Goal: Transaction & Acquisition: Purchase product/service

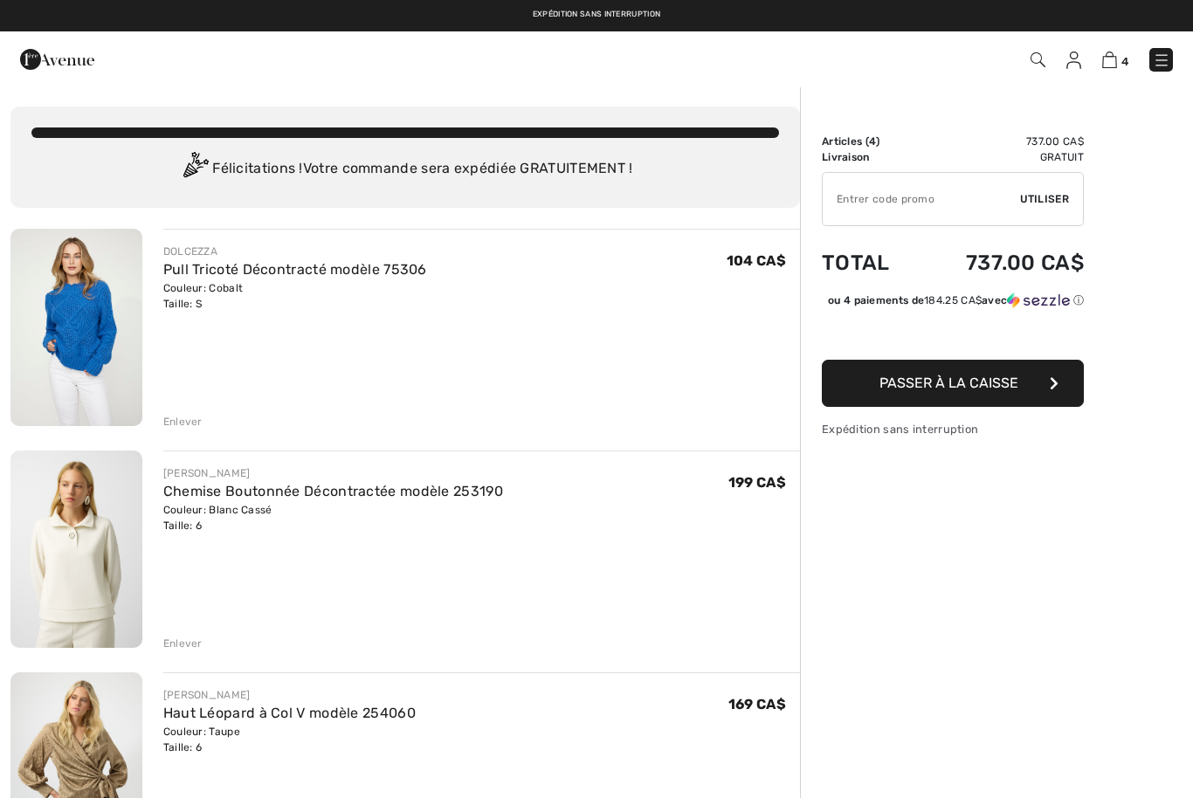
click at [321, 276] on link "Pull Tricoté Décontracté modèle 75306" at bounding box center [295, 269] width 264 height 17
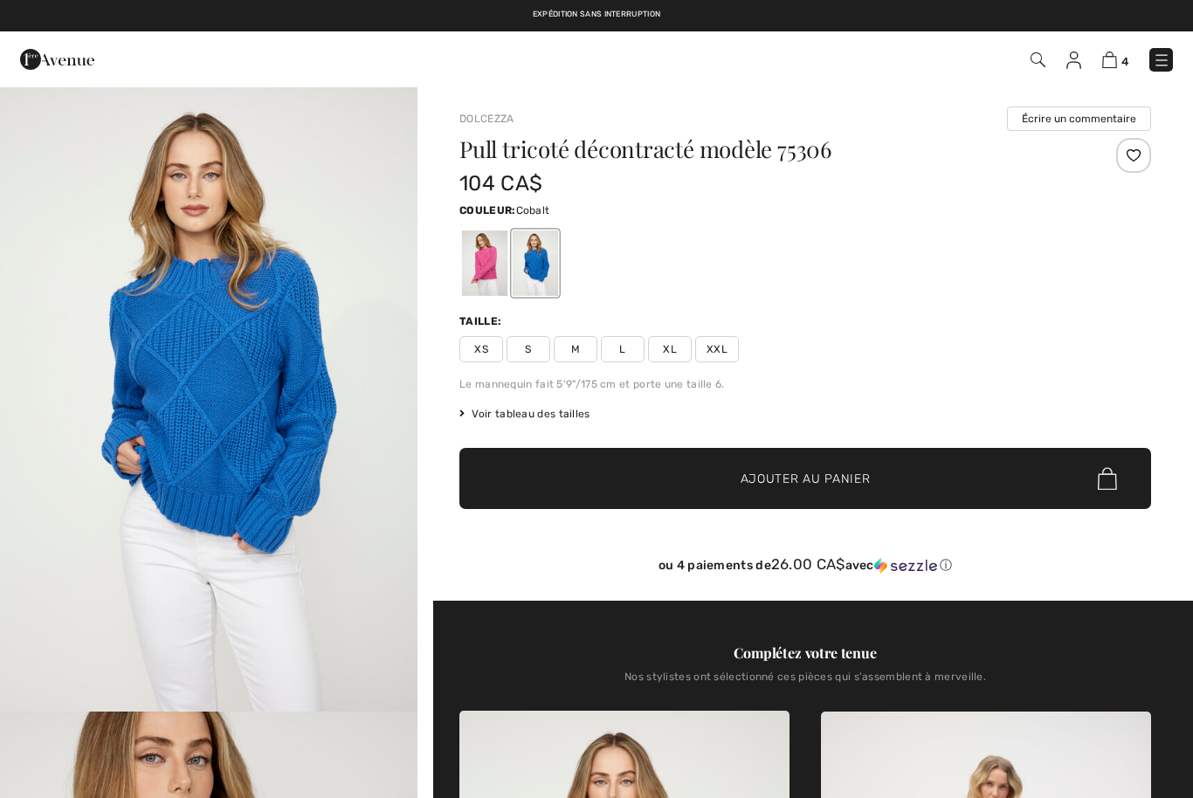
checkbox input "true"
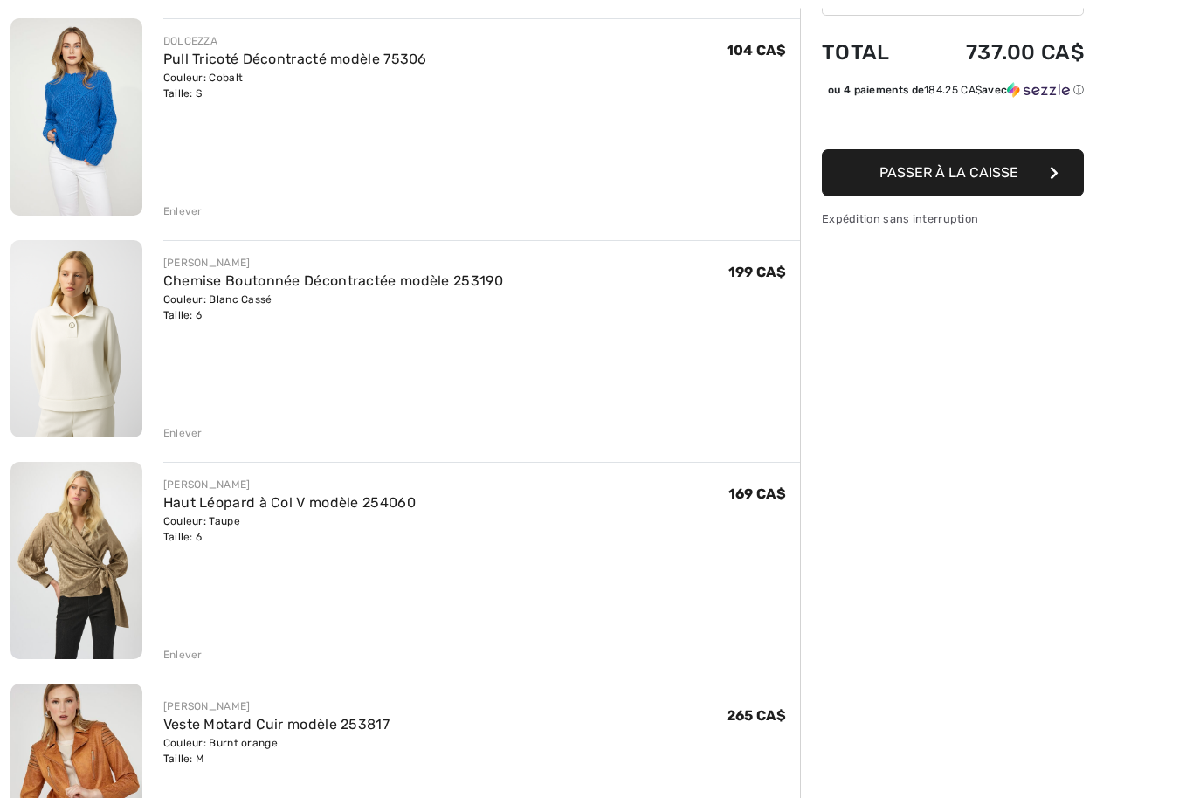
scroll to position [213, 0]
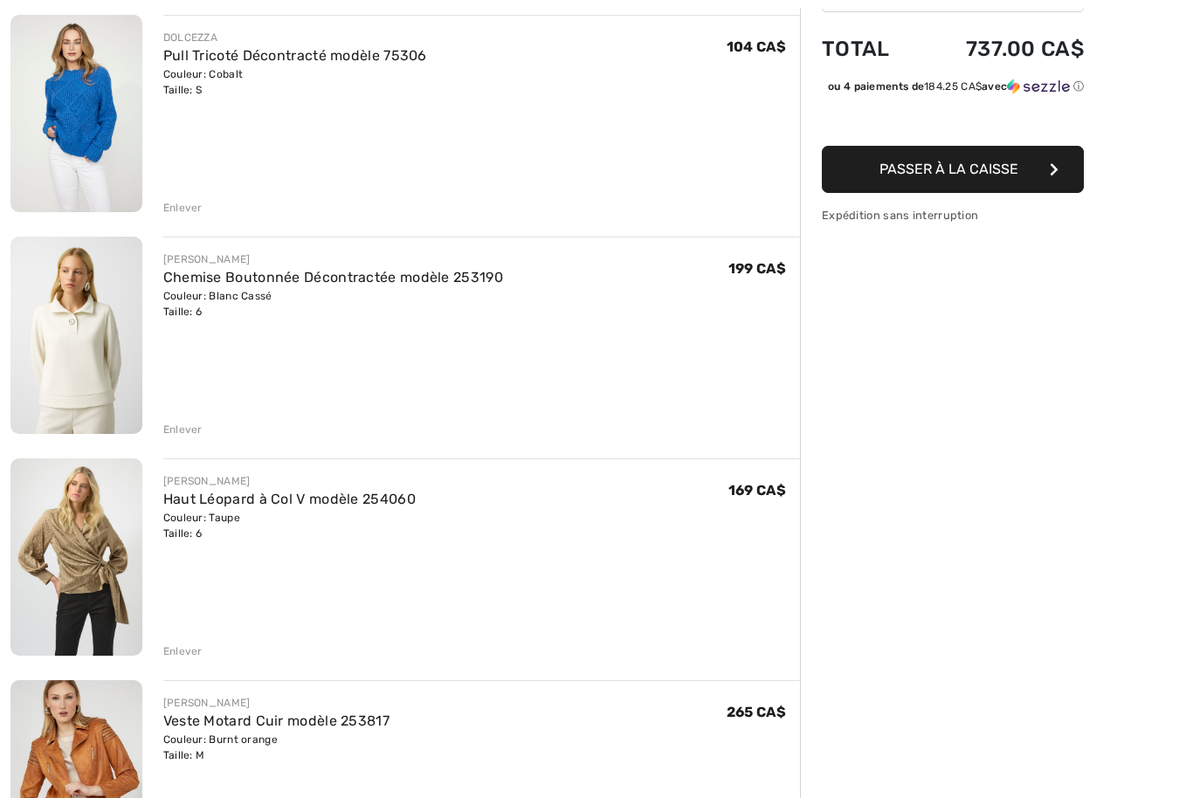
click at [320, 284] on link "Chemise Boutonnée Décontractée modèle 253190" at bounding box center [333, 278] width 340 height 17
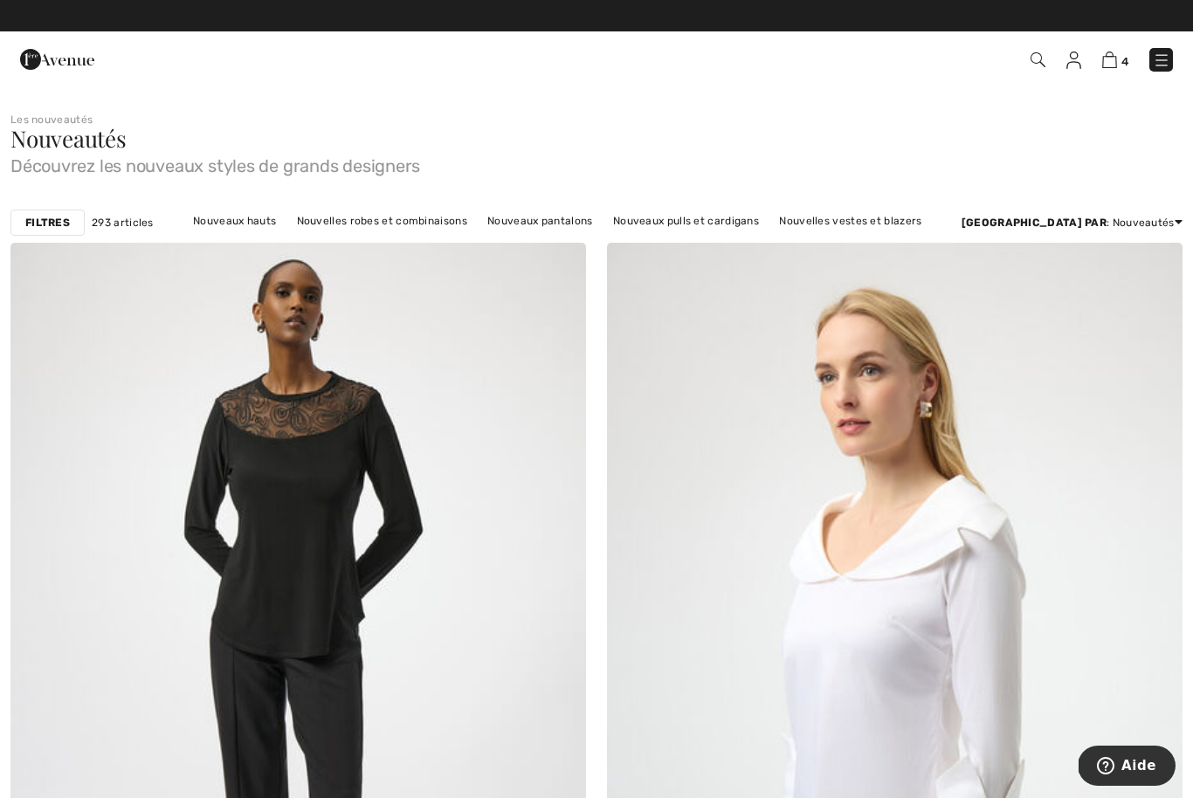
click at [1159, 68] on img at bounding box center [1160, 60] width 17 height 17
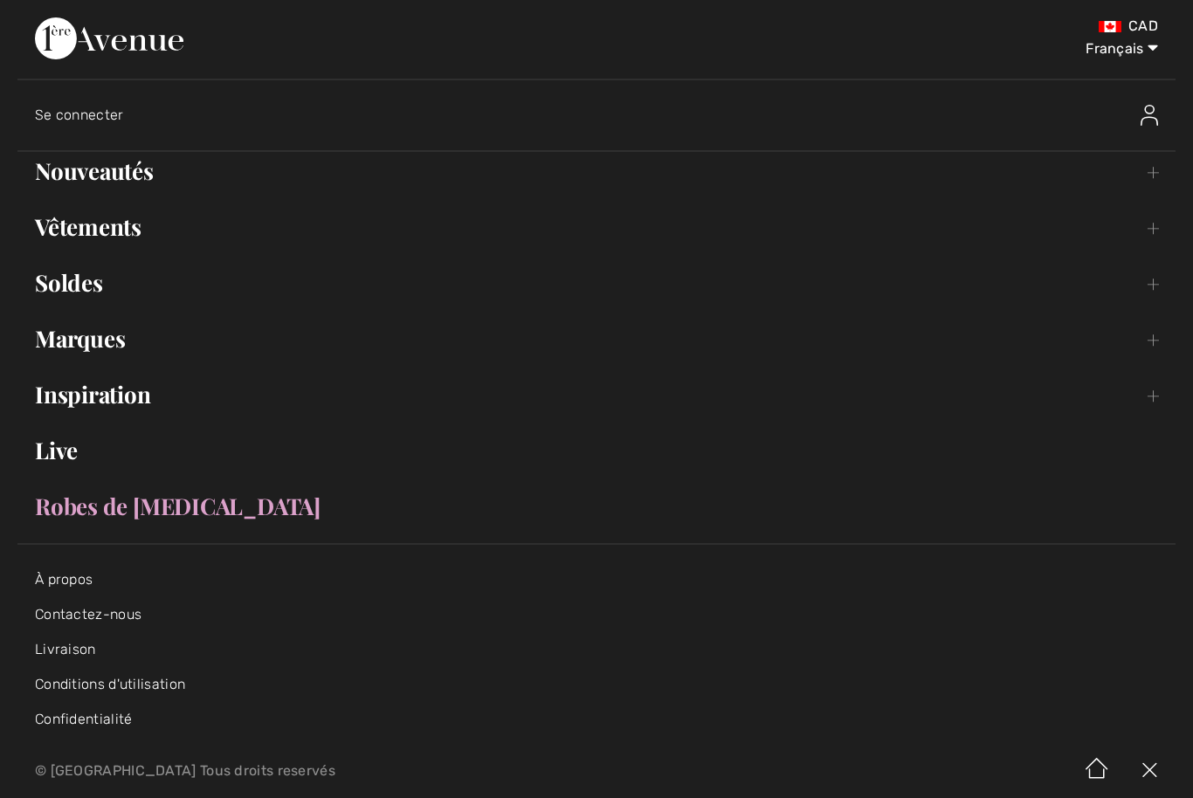
click at [131, 175] on link "Nouveautés Toggle submenu" at bounding box center [596, 171] width 1158 height 38
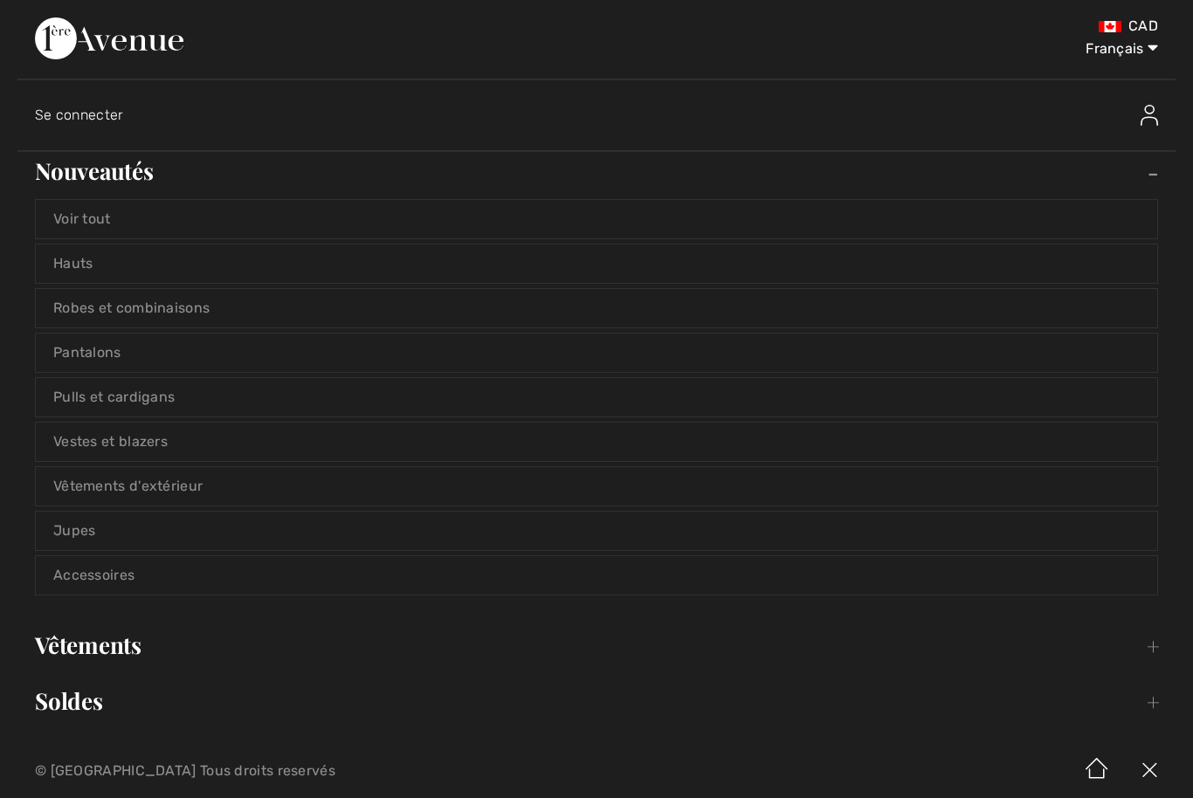
click at [156, 223] on link "Voir tout" at bounding box center [596, 219] width 1121 height 38
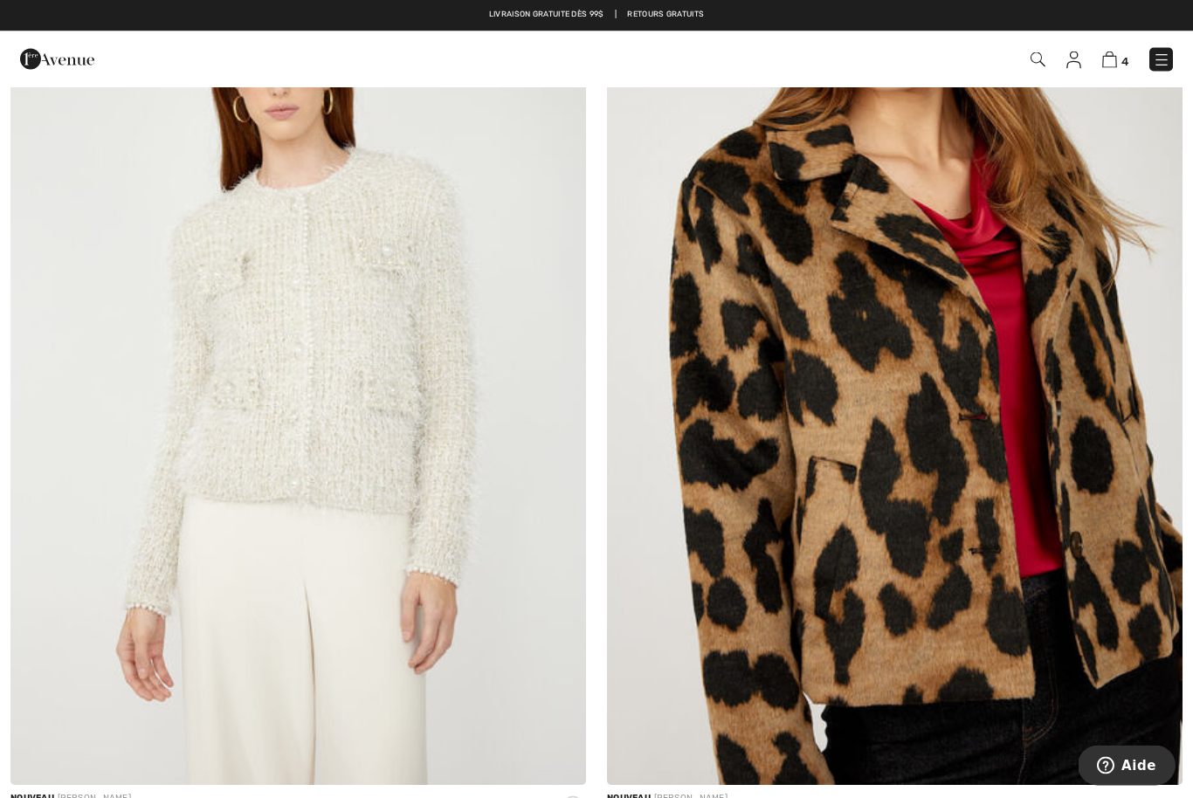
scroll to position [4980, 0]
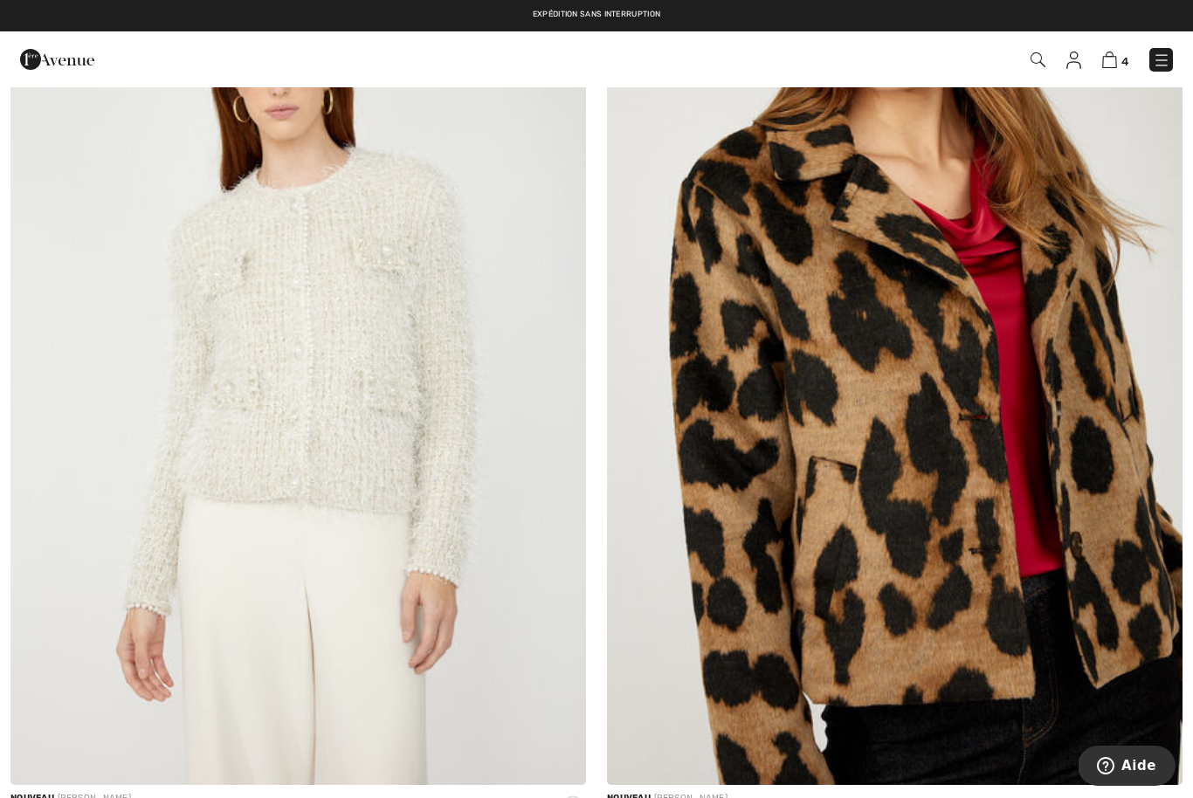
click at [401, 446] on img at bounding box center [297, 352] width 575 height 863
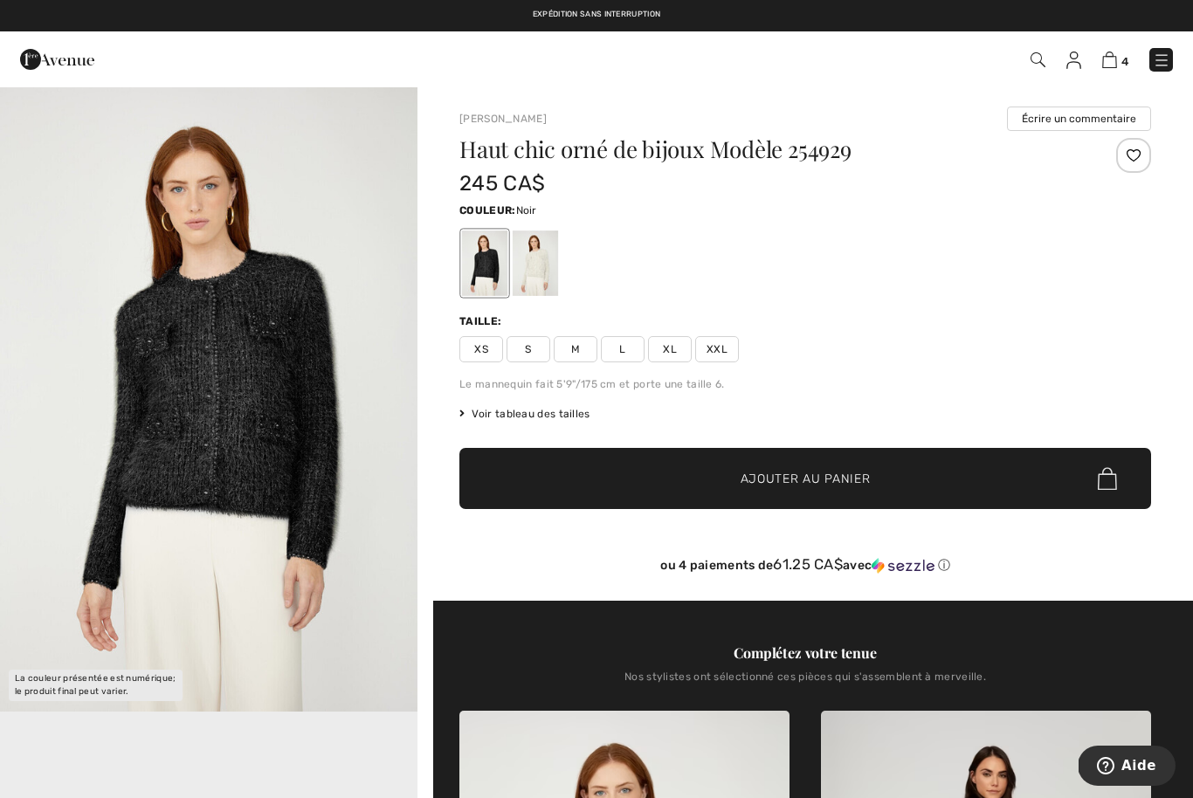
click at [539, 277] on div at bounding box center [534, 262] width 45 height 65
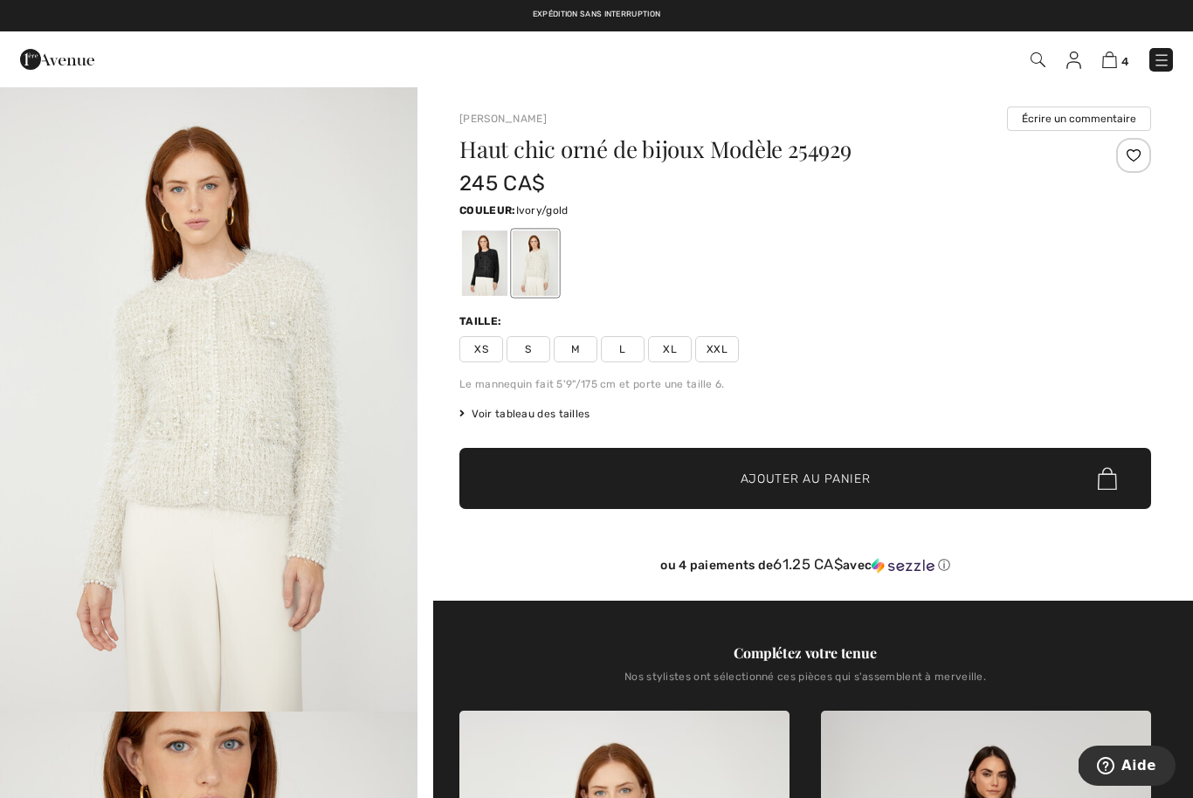
click at [533, 358] on span "S" at bounding box center [528, 349] width 44 height 26
click at [771, 483] on span "Ajouter au panier" at bounding box center [805, 479] width 130 height 18
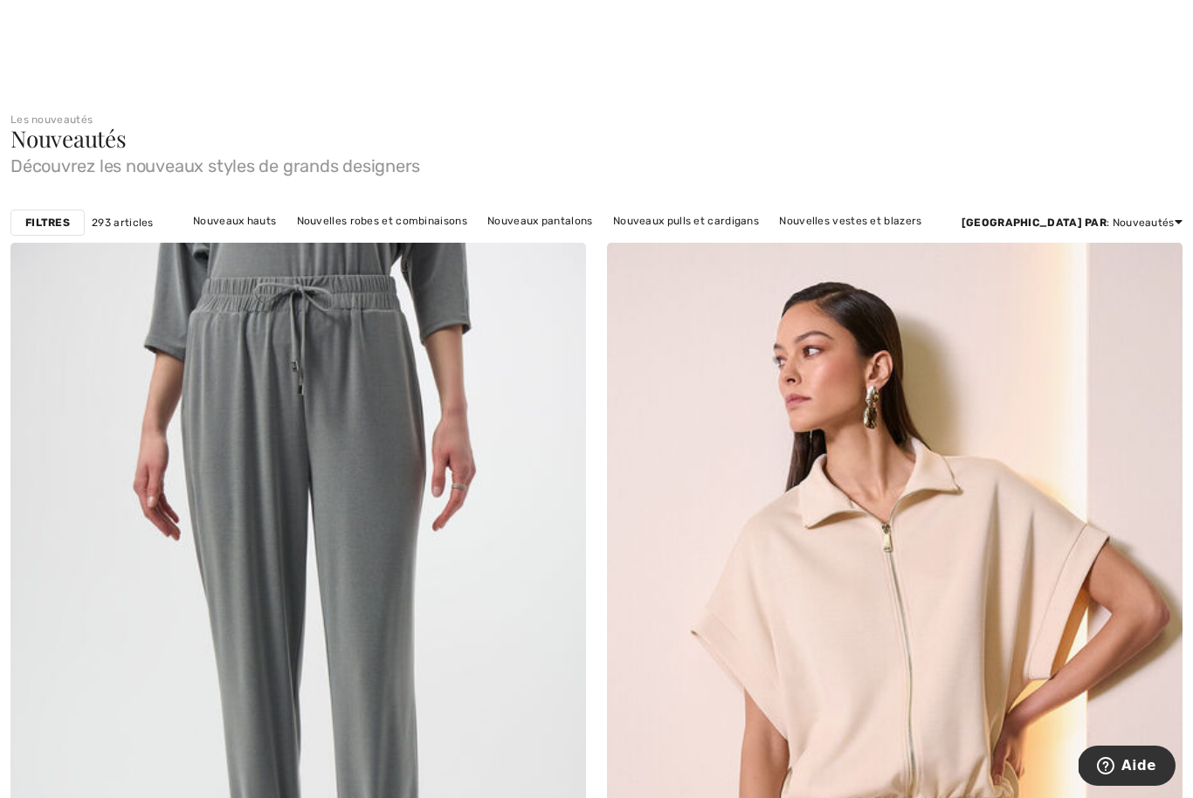
click at [1022, 146] on div "Nouveautés Découvrez les nouveaux styles de grands designers" at bounding box center [596, 150] width 1172 height 47
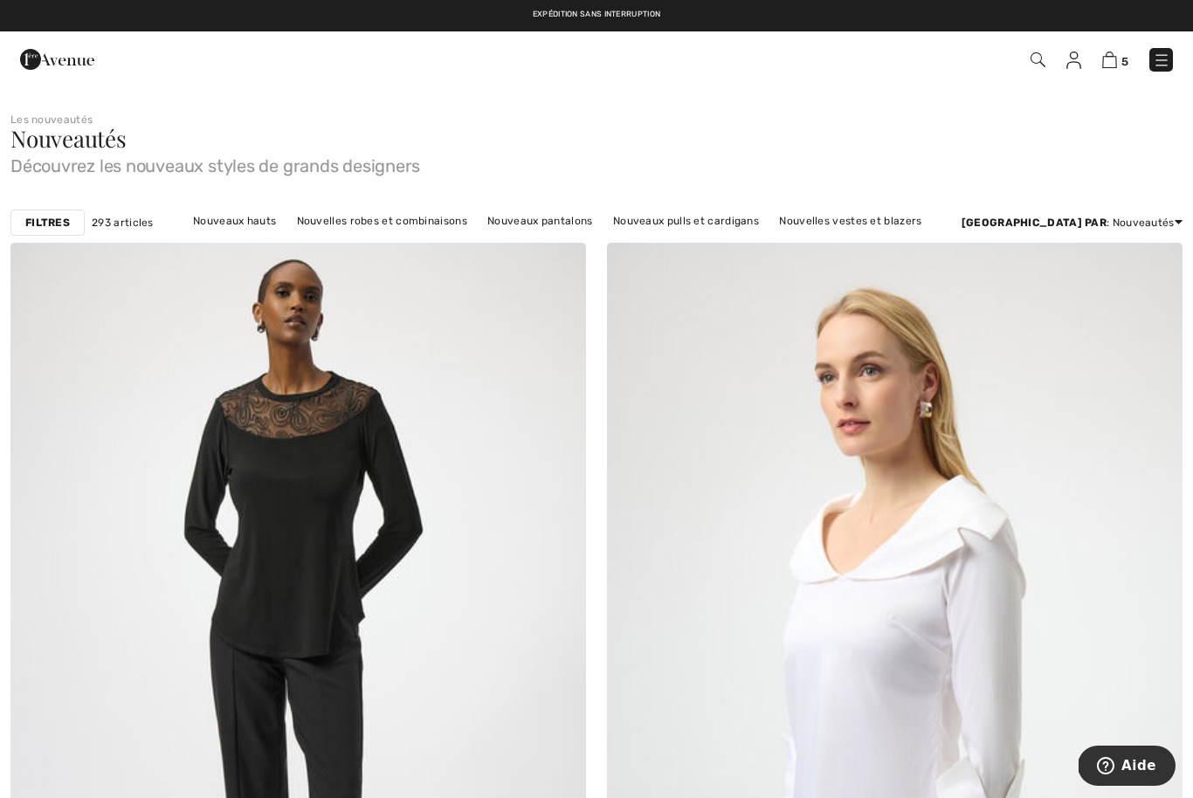
click at [1154, 64] on img at bounding box center [1160, 60] width 17 height 17
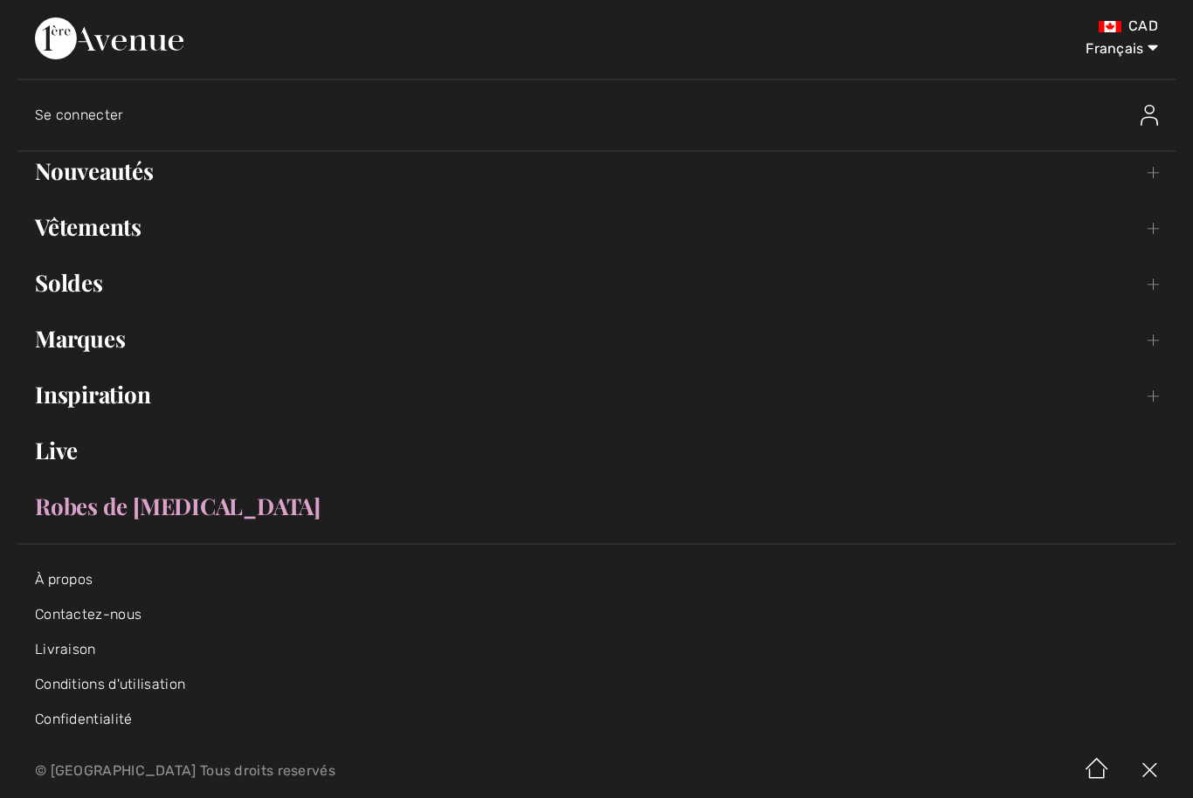
click at [88, 289] on link "Soldes Toggle submenu" at bounding box center [596, 283] width 1158 height 38
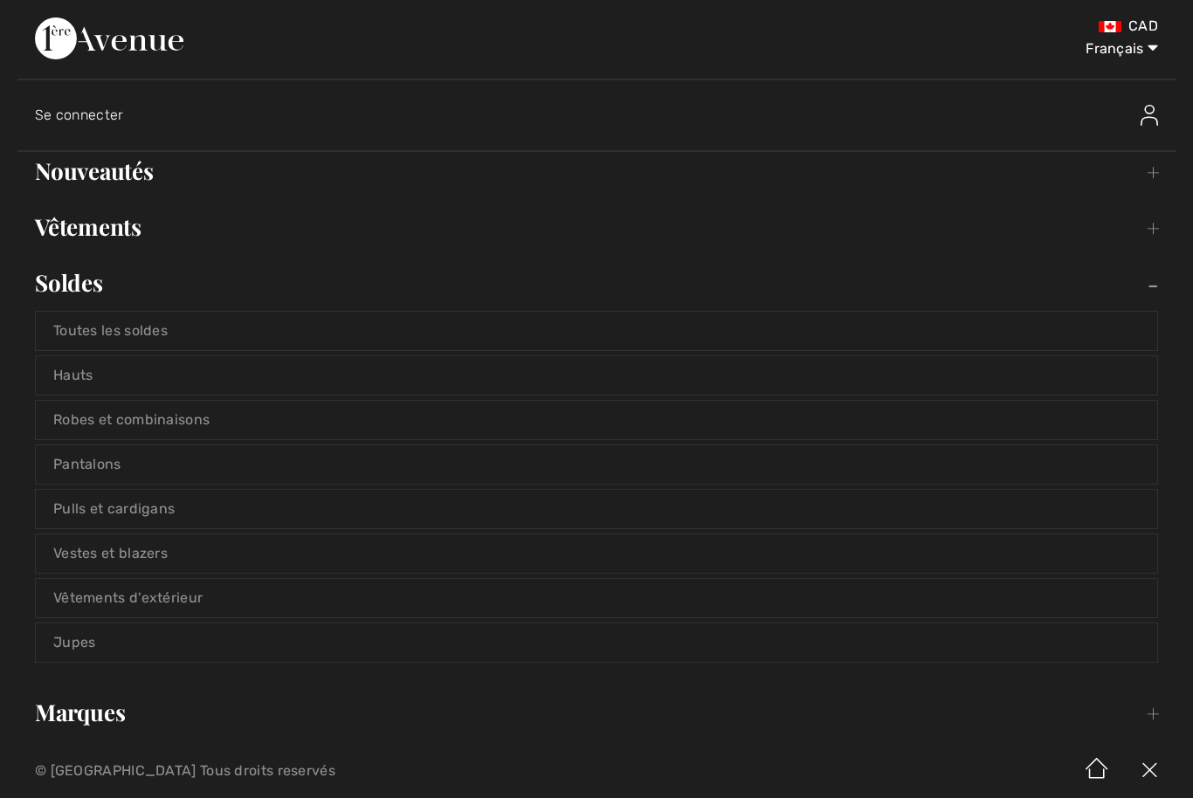
click at [109, 371] on link "Hauts" at bounding box center [596, 375] width 1121 height 38
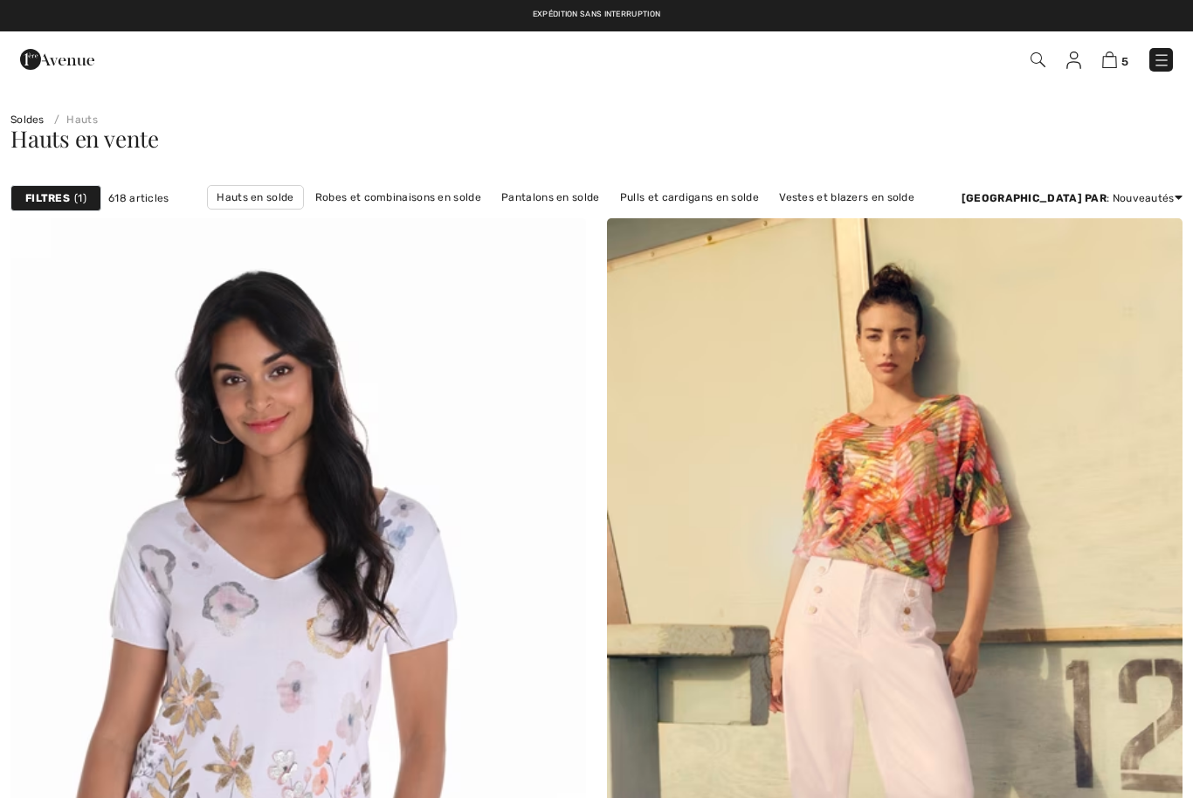
checkbox input "true"
click at [270, 204] on link "Hauts en solde" at bounding box center [255, 197] width 96 height 24
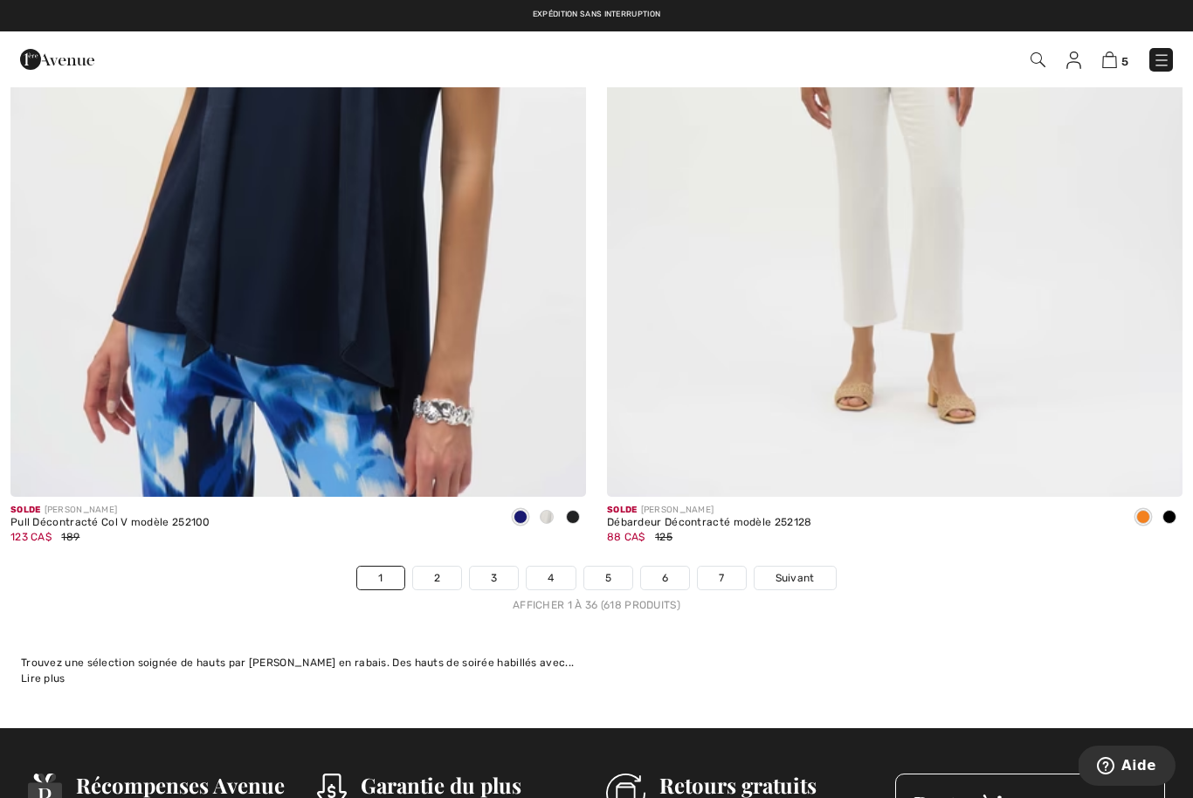
scroll to position [16835, 0]
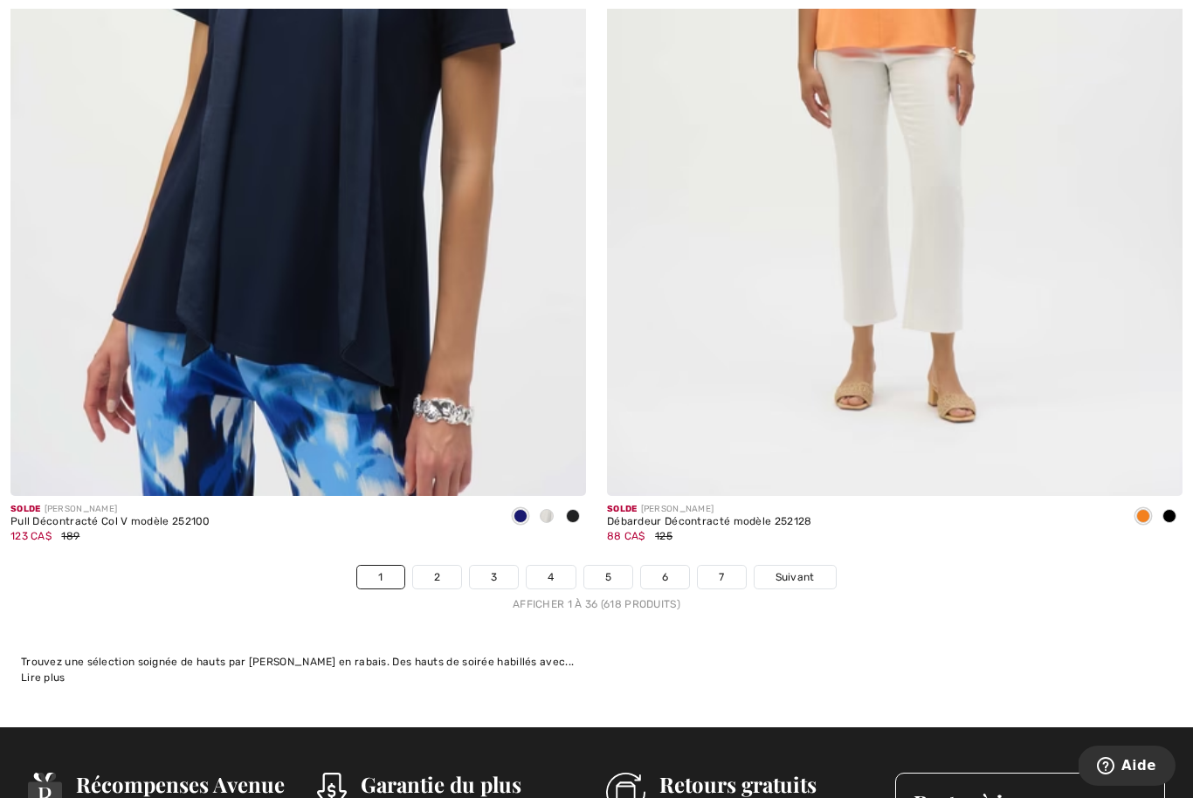
click at [437, 566] on link "2" at bounding box center [437, 577] width 48 height 23
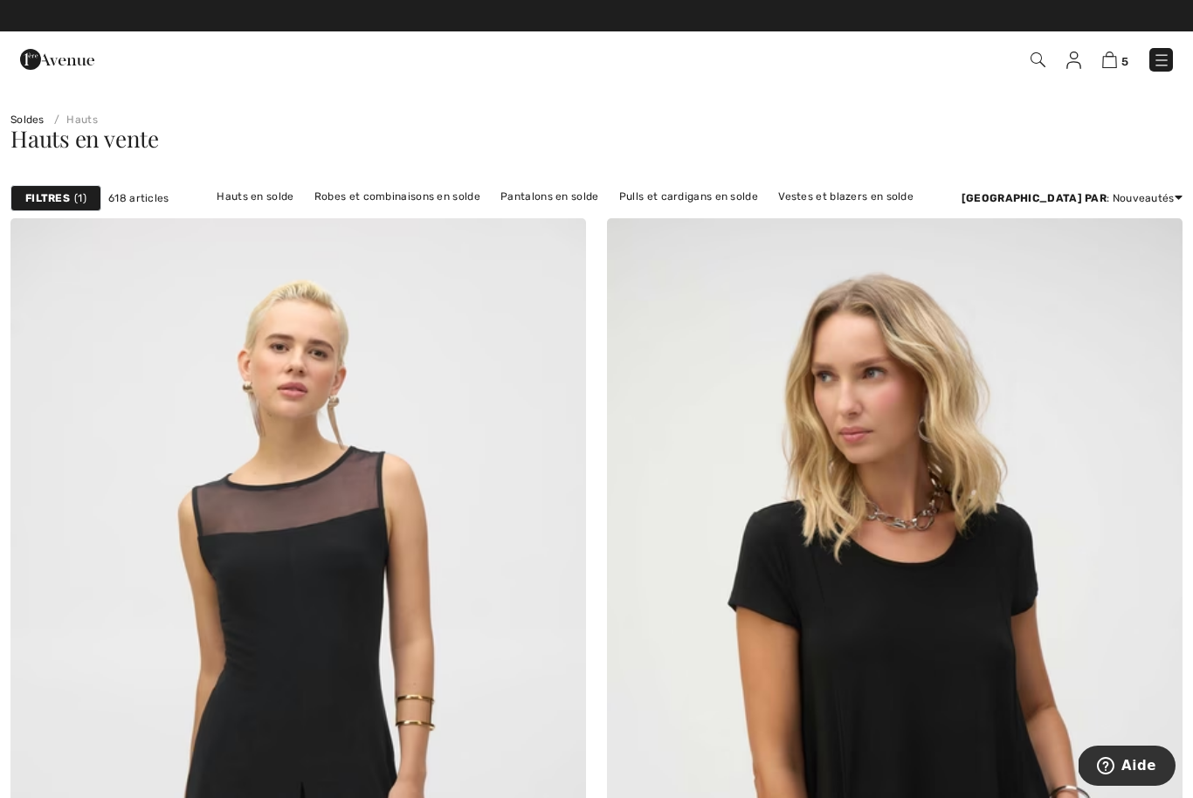
click at [1166, 66] on img at bounding box center [1160, 60] width 17 height 17
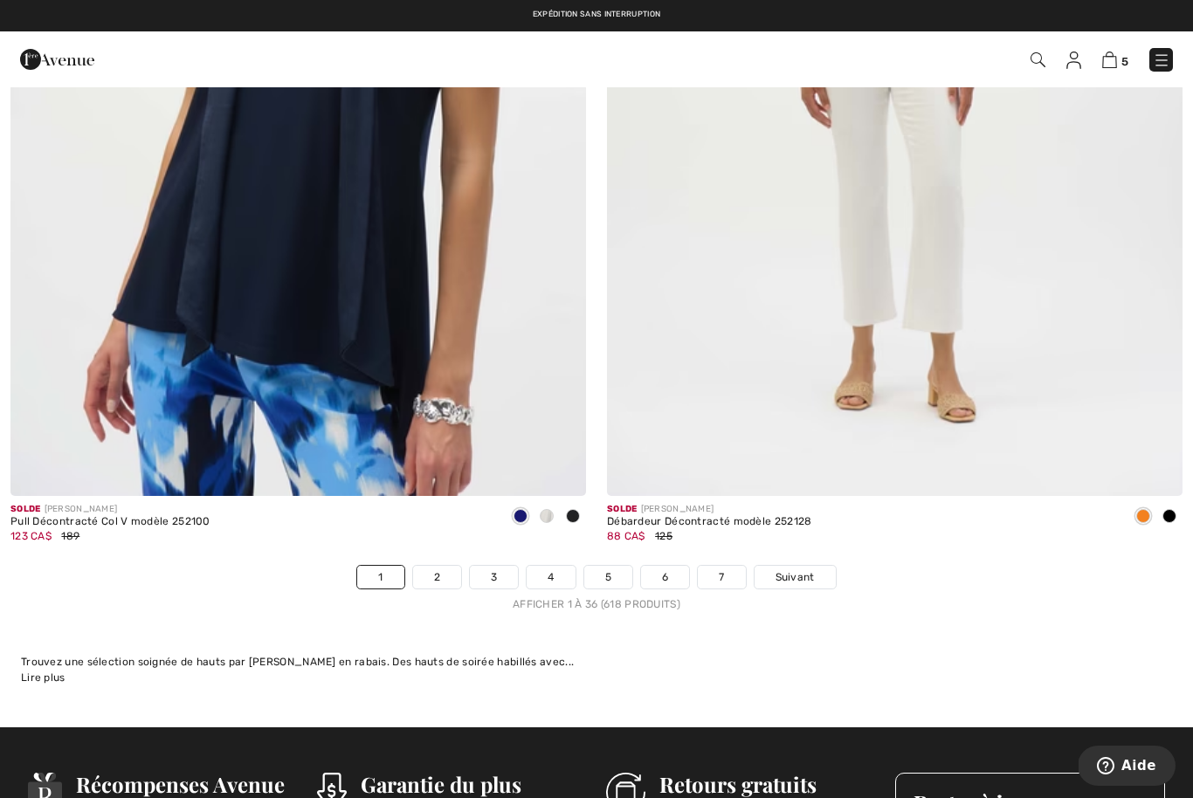
click at [1035, 58] on img at bounding box center [1037, 59] width 15 height 15
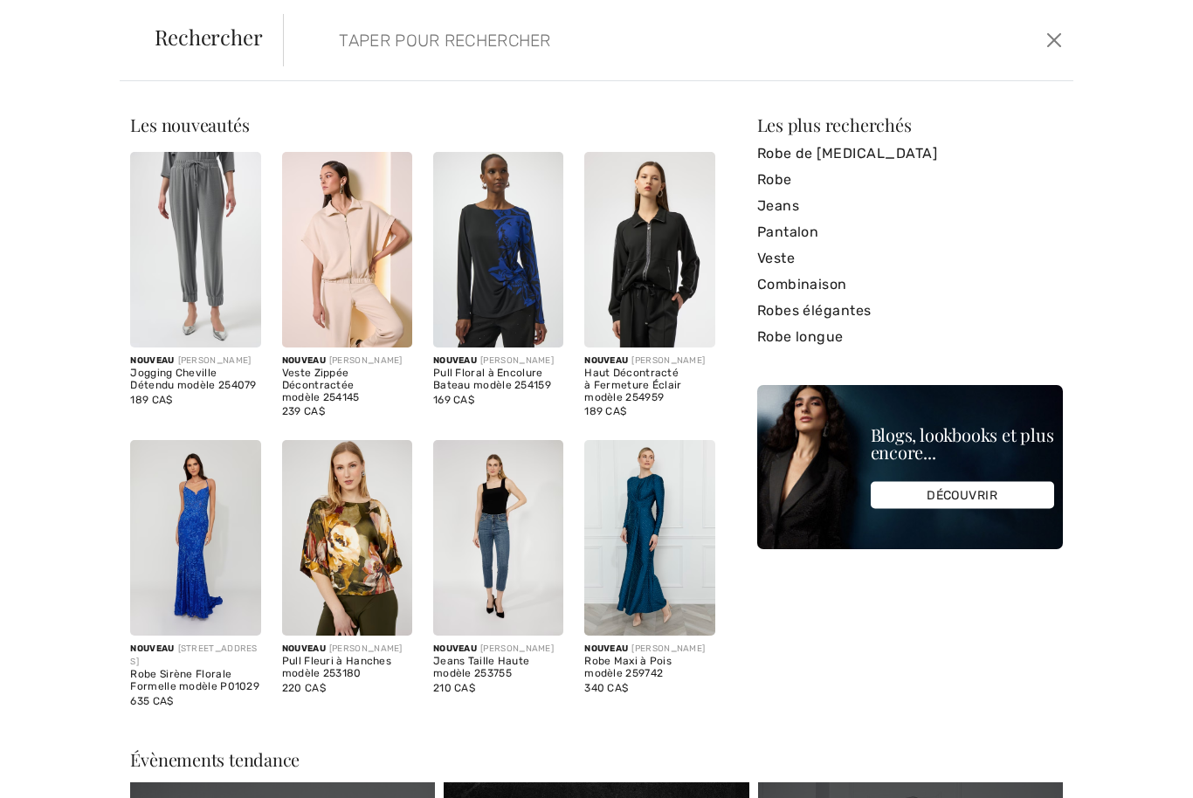
click at [478, 50] on input "search" at bounding box center [594, 40] width 536 height 52
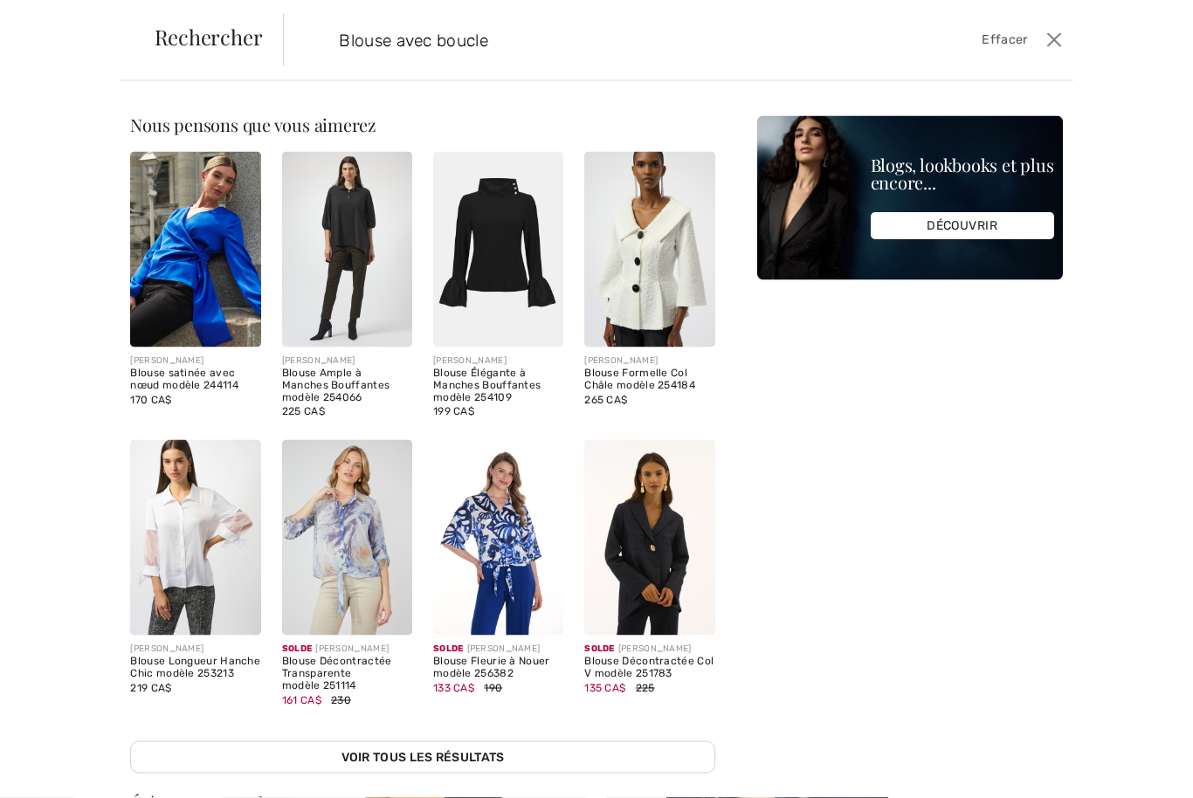
type input "Blouse avec boucle"
click at [552, 42] on input "Blouse avec boucle" at bounding box center [594, 40] width 536 height 52
click at [513, 47] on input "Blouse avec boucle" at bounding box center [594, 40] width 536 height 52
click at [489, 40] on input "Blouse avec boucle" at bounding box center [594, 40] width 536 height 52
click at [530, 50] on input "Blouse avec boucle" at bounding box center [594, 40] width 536 height 52
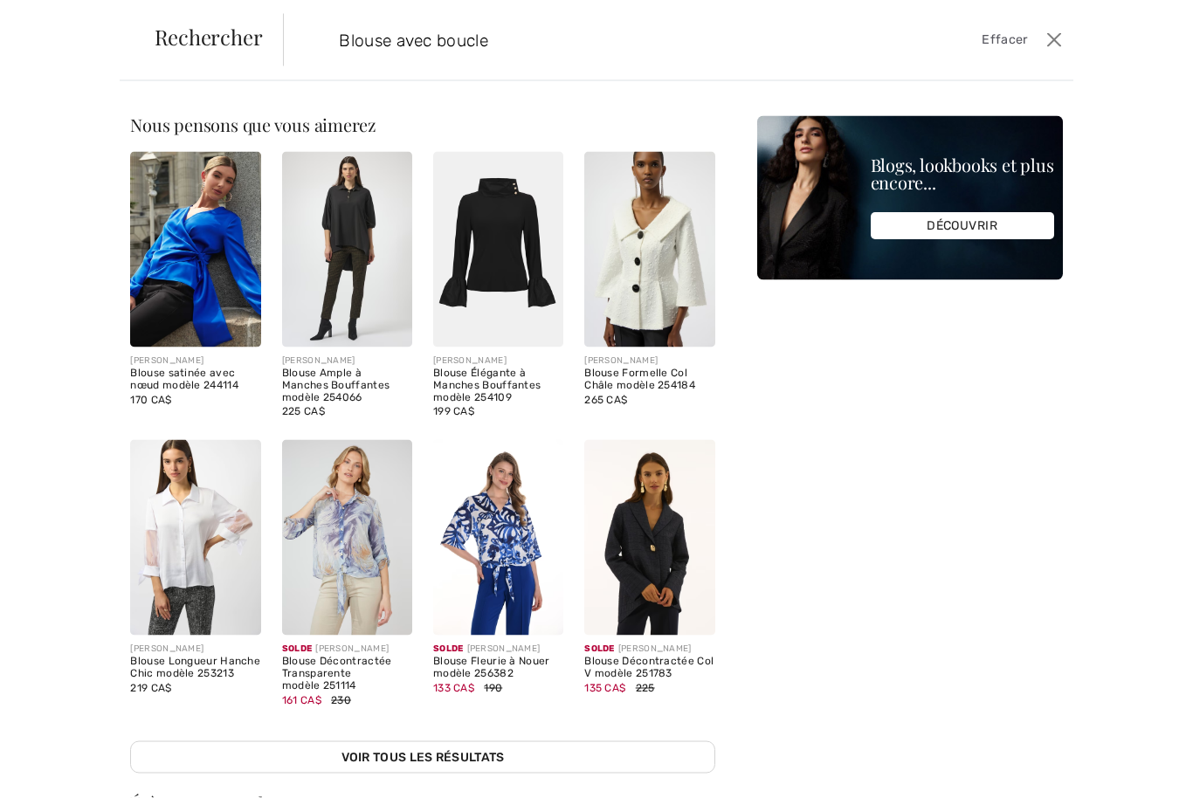
click at [519, 49] on input "Blouse avec boucle" at bounding box center [594, 40] width 536 height 52
click at [491, 49] on input "Blouse avec boucle" at bounding box center [594, 40] width 536 height 52
click at [478, 60] on input "Blouse avec boucle" at bounding box center [594, 40] width 536 height 52
click at [476, 85] on div "Nous pensons que vous aimerez Nouveau JOSEPH RIBKOFF Jogging Cheville Détendu m…" at bounding box center [596, 439] width 1193 height 717
click at [991, 45] on span "Effacer" at bounding box center [1003, 40] width 45 height 19
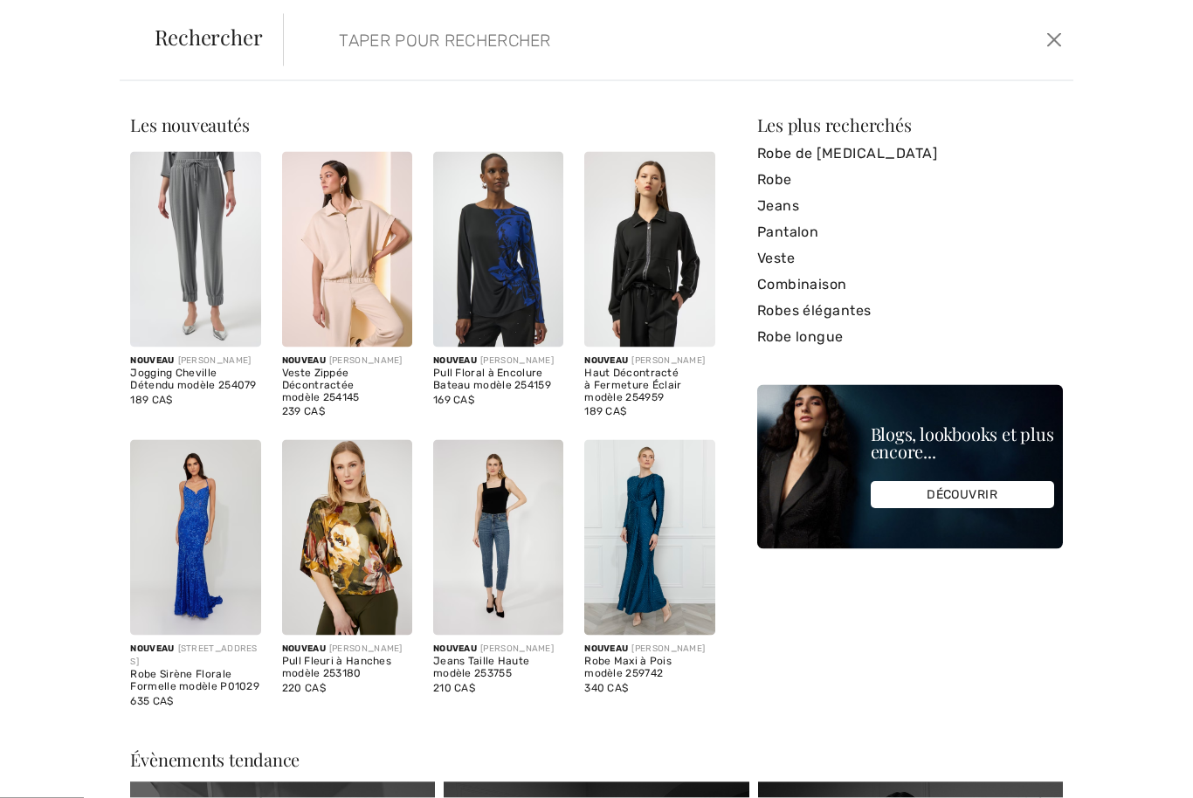
click at [1048, 40] on button "Ferme" at bounding box center [1053, 40] width 25 height 28
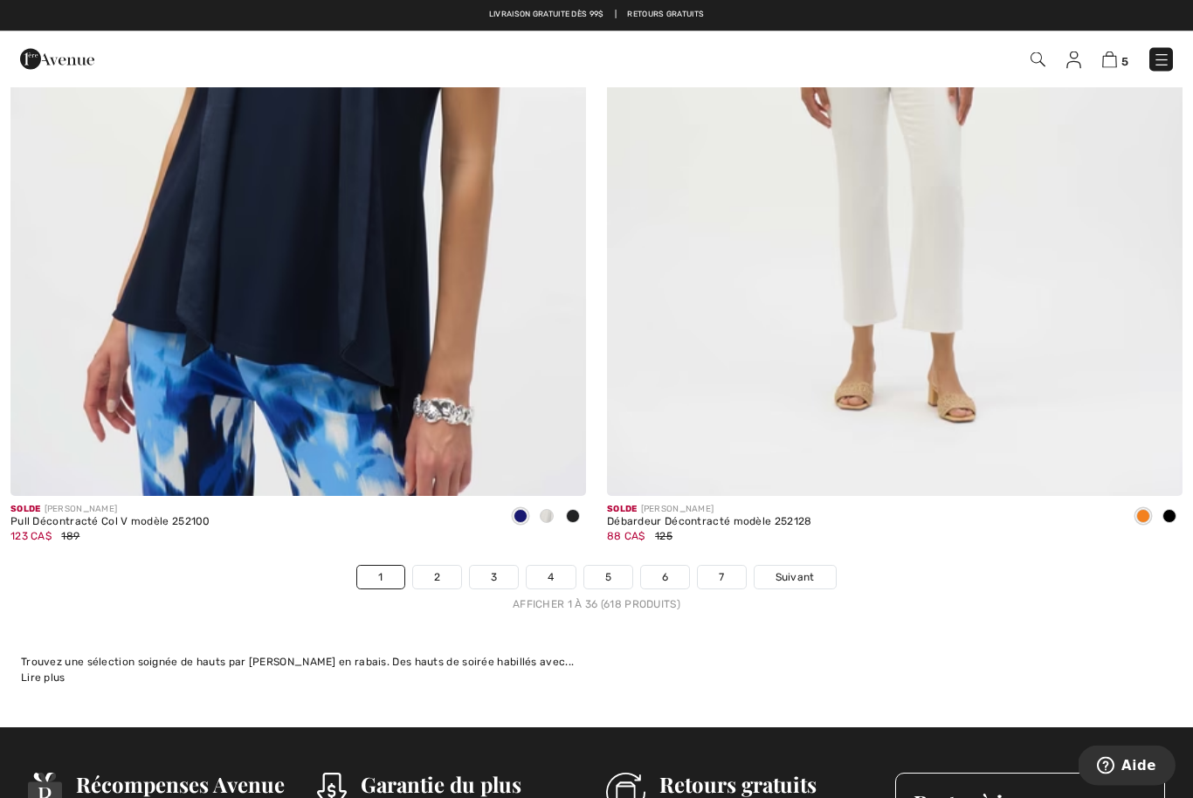
click at [1057, 40] on div "5 Commander" at bounding box center [596, 59] width 1193 height 56
click at [1053, 39] on div "5 Commander" at bounding box center [596, 59] width 1193 height 56
click at [1009, 51] on span "5" at bounding box center [843, 60] width 662 height 24
click at [1010, 52] on span "5" at bounding box center [843, 60] width 662 height 24
click at [628, 70] on span "5" at bounding box center [843, 60] width 662 height 24
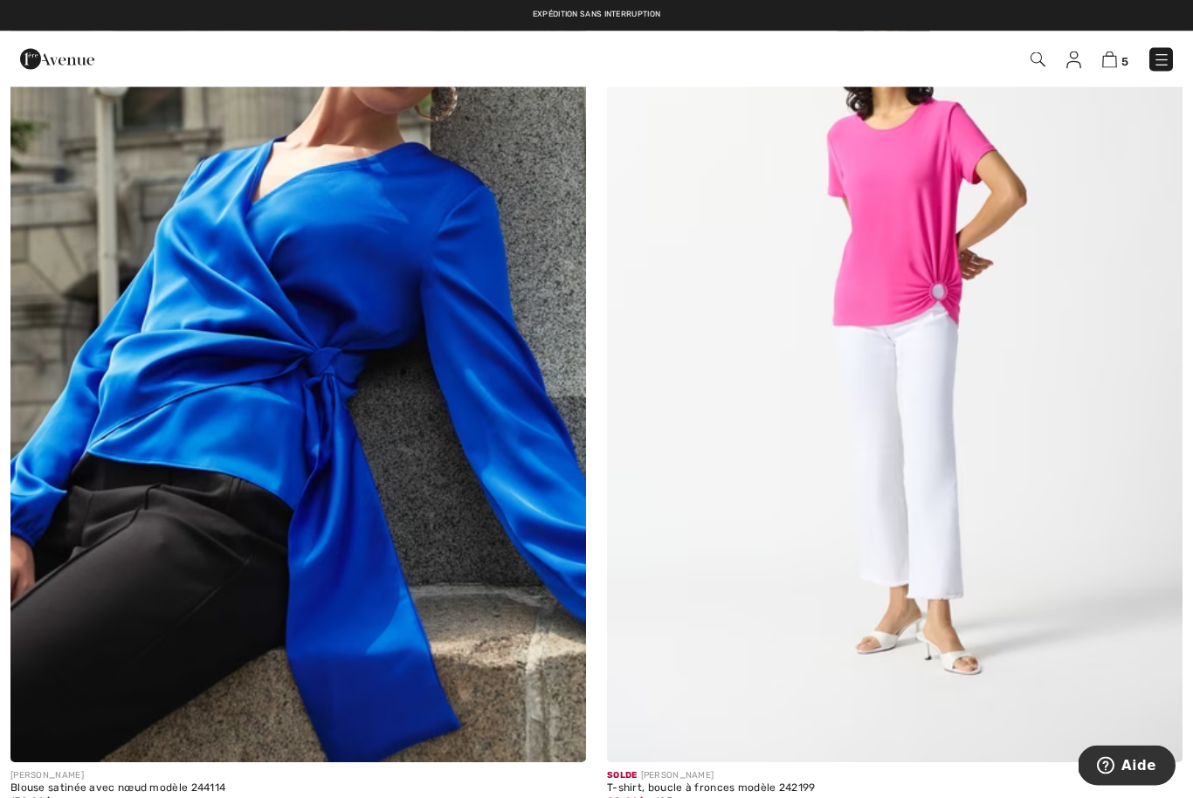
scroll to position [290, 0]
click at [1043, 67] on img at bounding box center [1037, 59] width 15 height 15
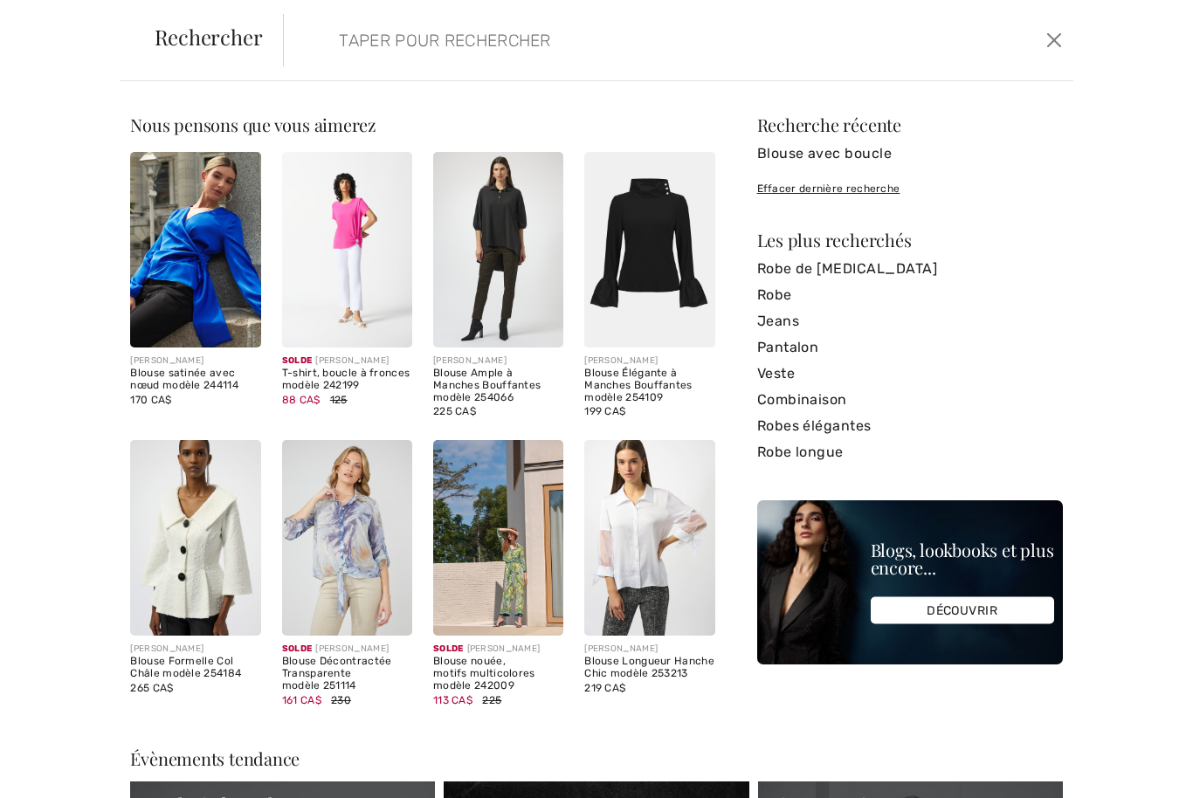
click at [505, 51] on input "search" at bounding box center [594, 40] width 536 height 52
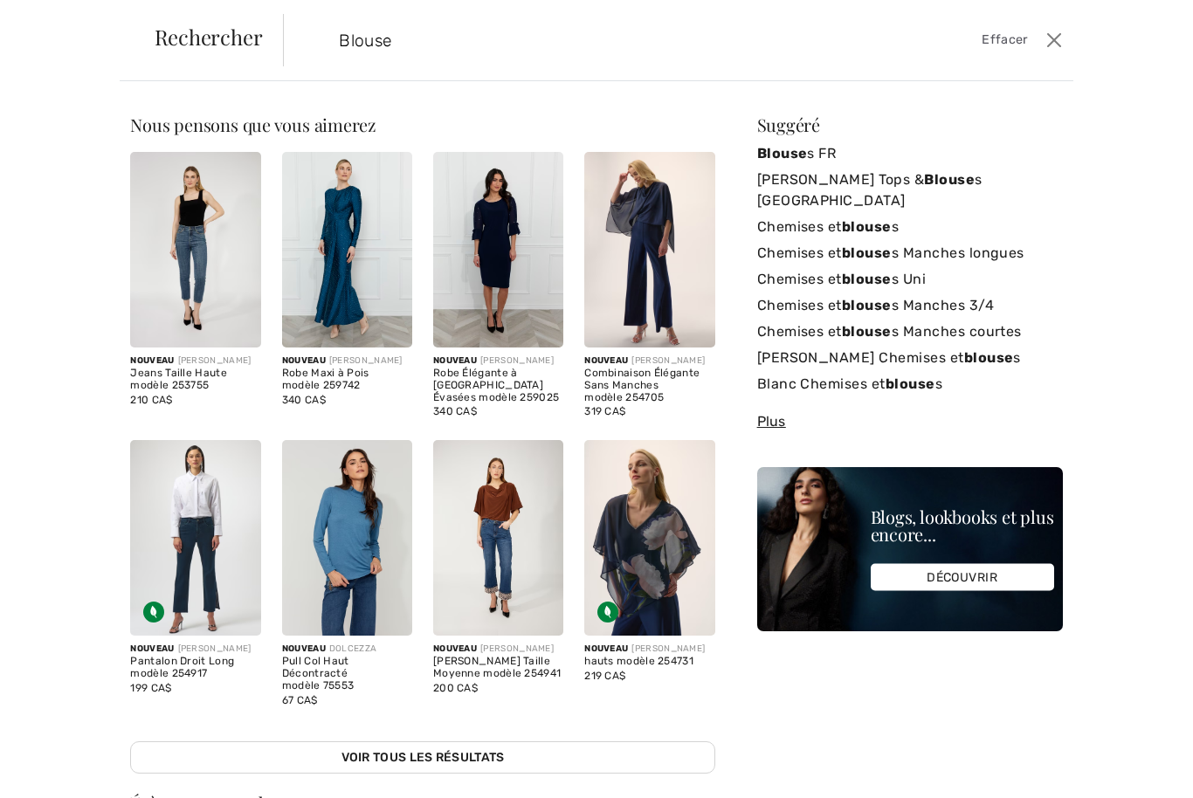
type input "Blouse"
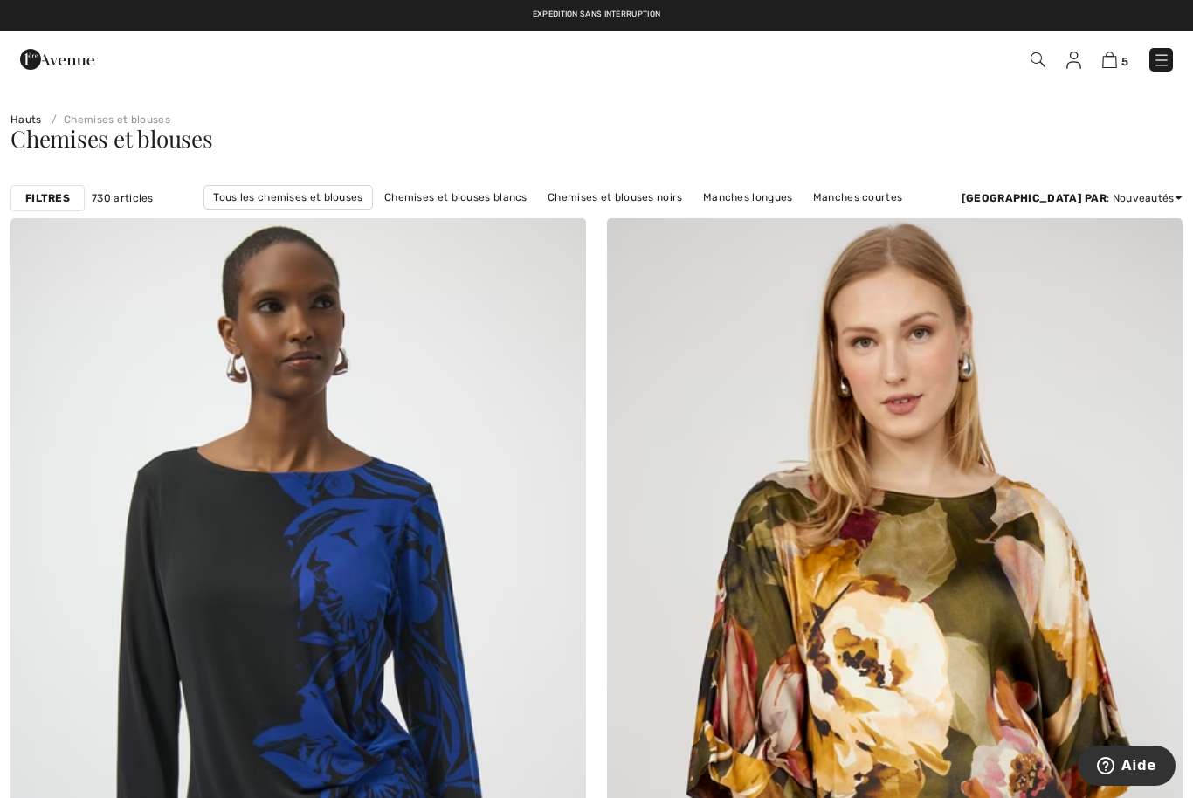
click at [727, 199] on link "Manches longues" at bounding box center [747, 197] width 107 height 23
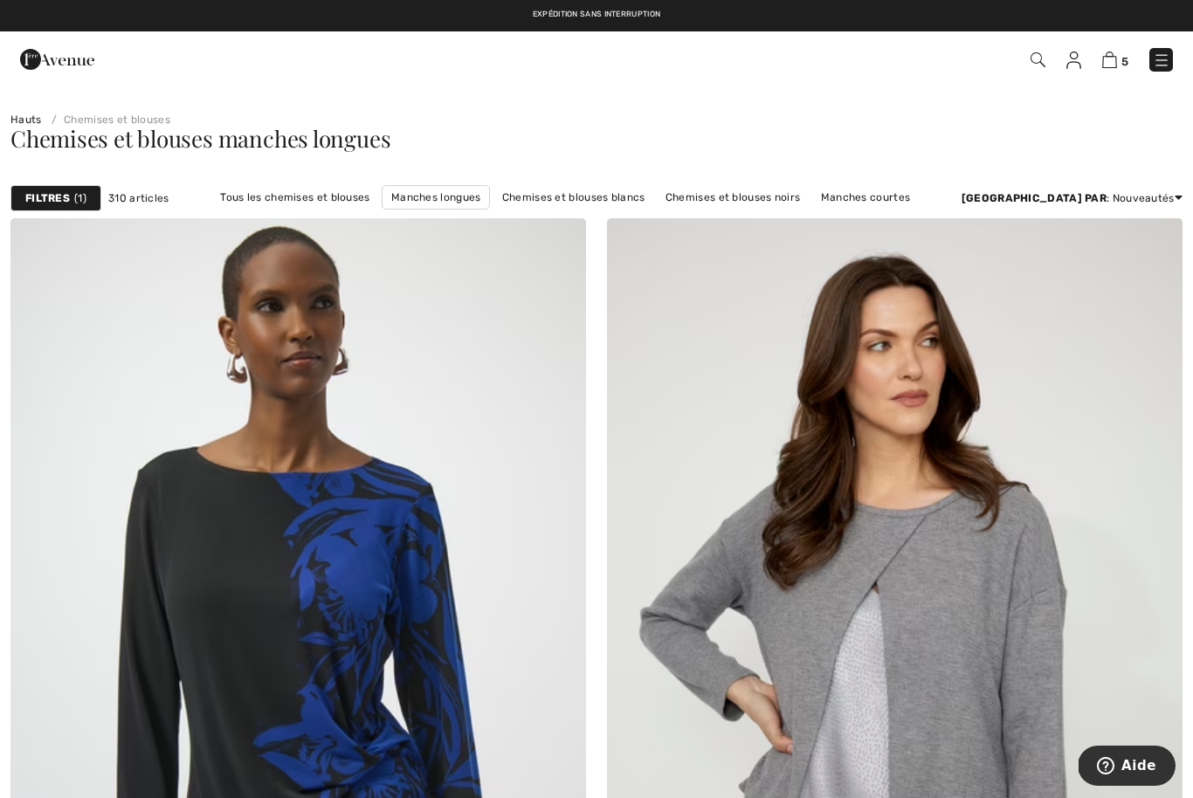
click at [409, 210] on link "Uni" at bounding box center [392, 221] width 34 height 23
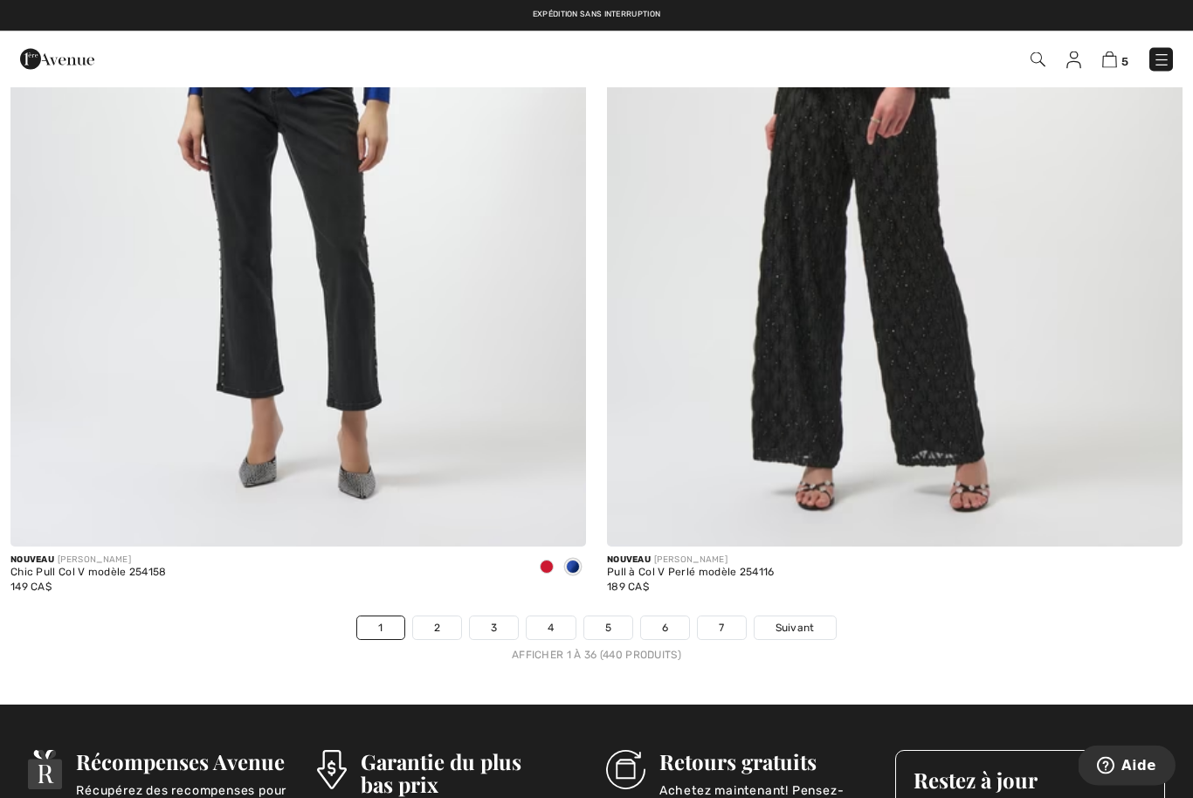
scroll to position [16784, 0]
click at [799, 620] on span "Suivant" at bounding box center [794, 628] width 39 height 16
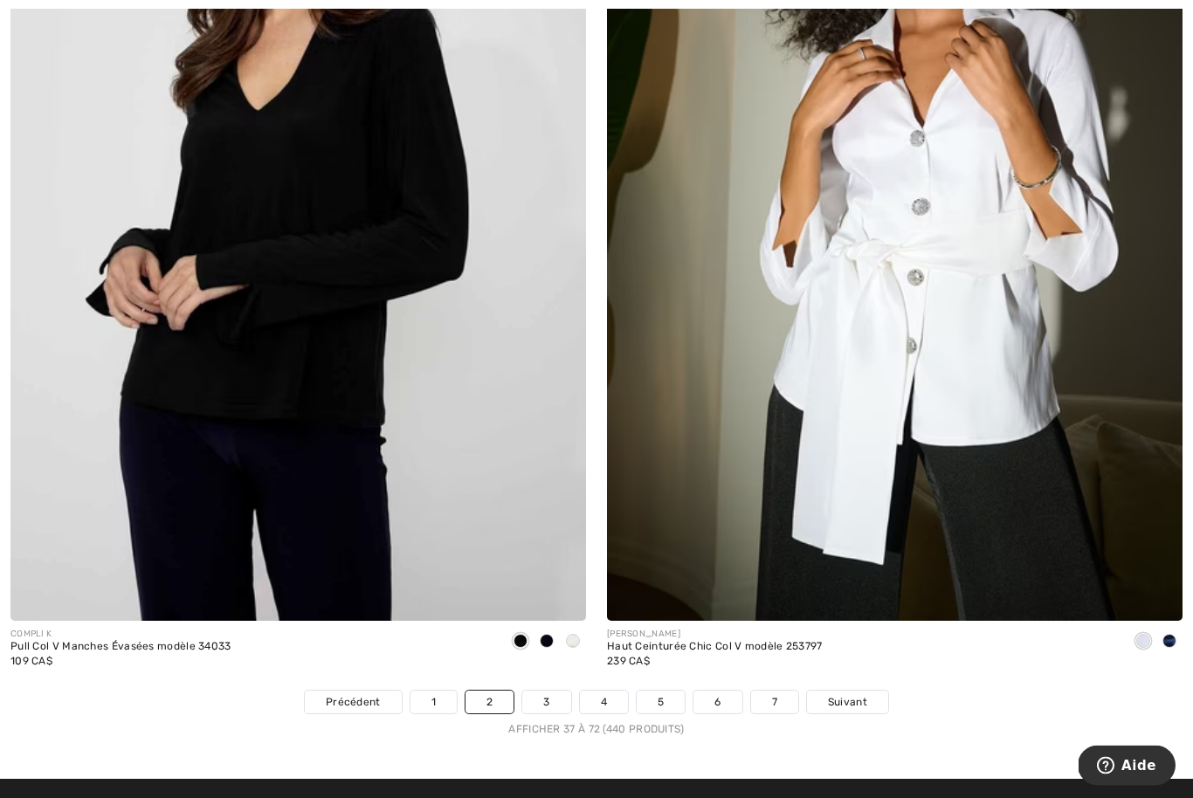
scroll to position [16707, 0]
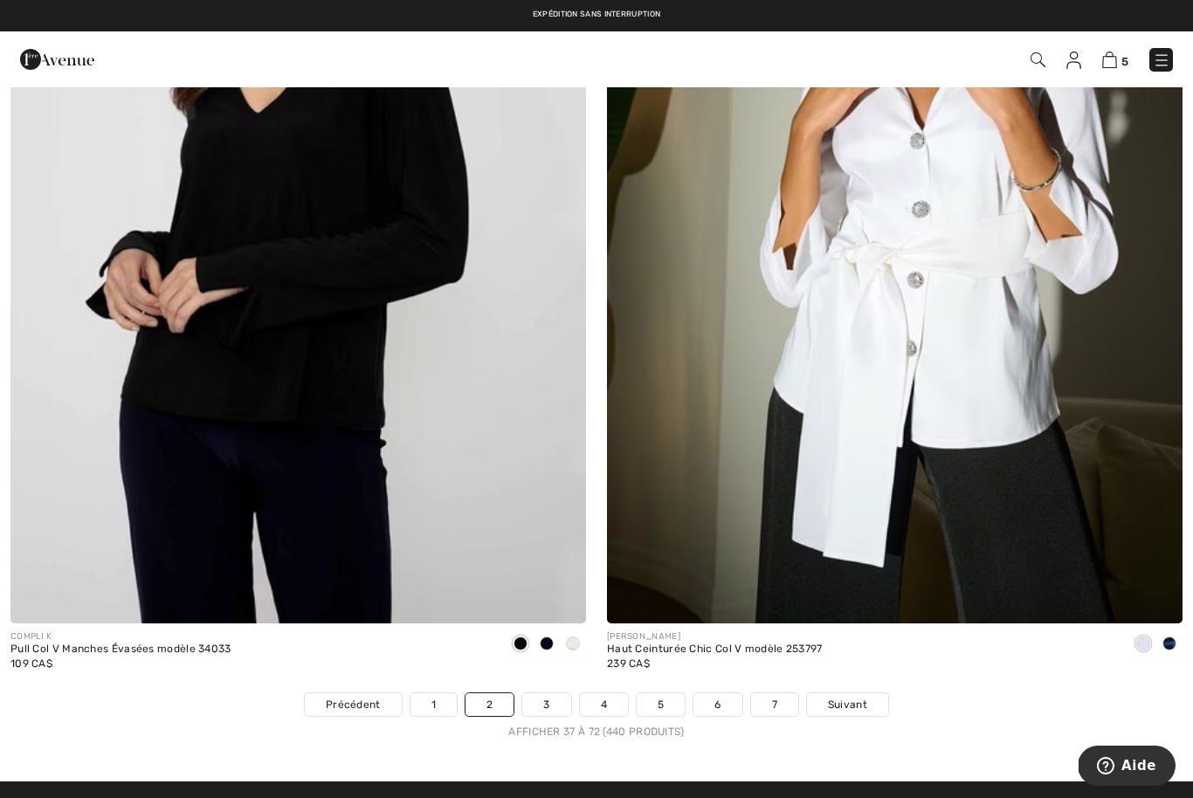
click at [853, 697] on span "Suivant" at bounding box center [847, 705] width 39 height 16
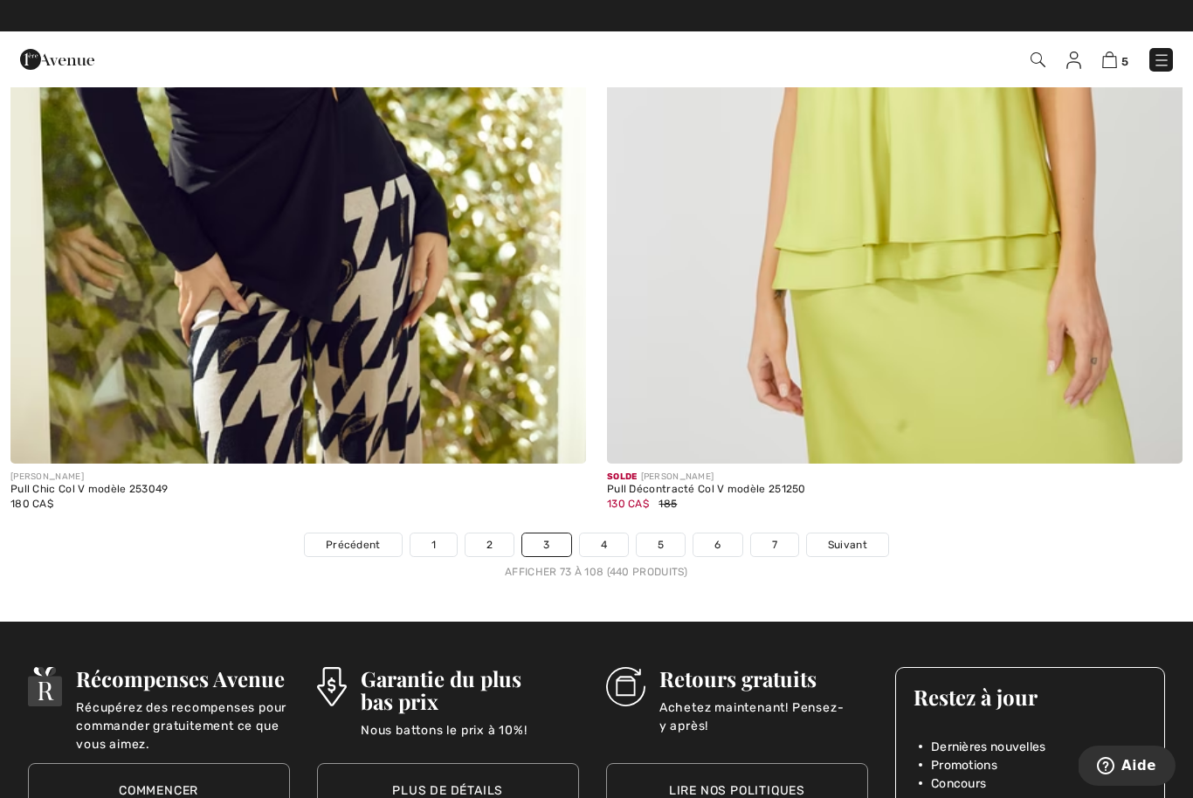
scroll to position [16806, 0]
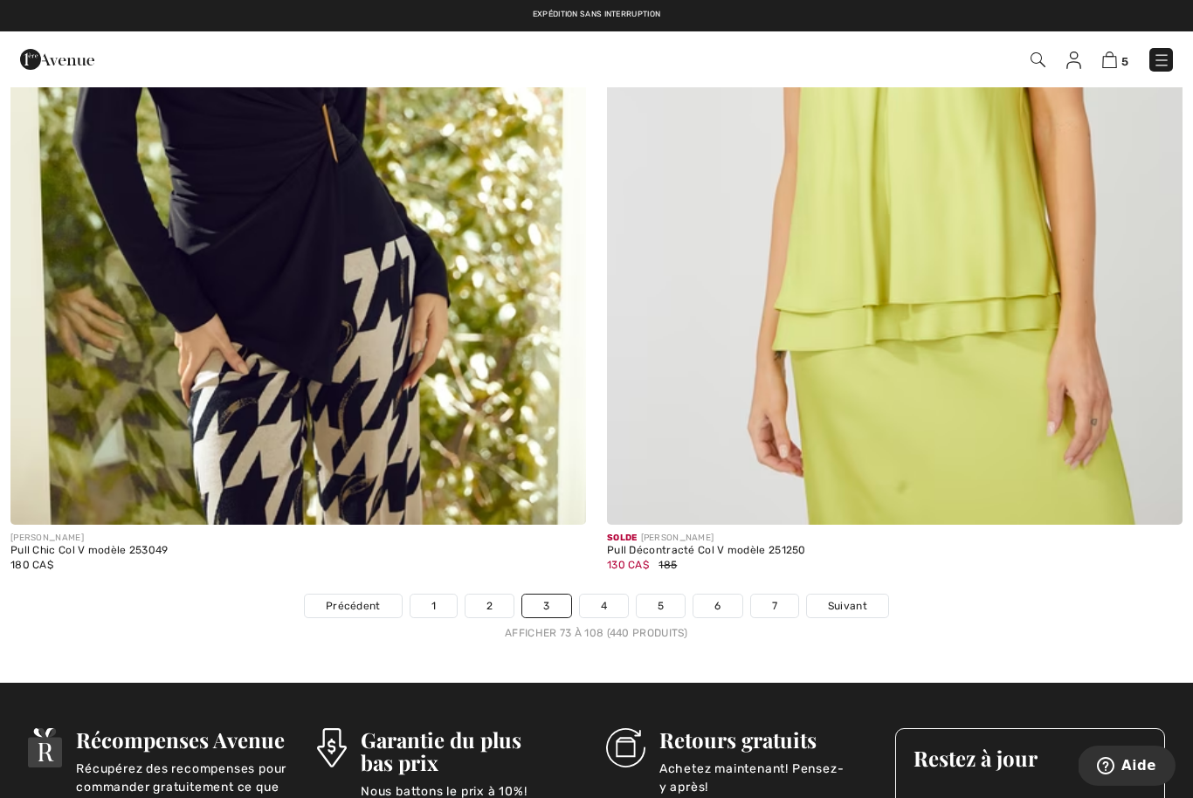
click at [863, 598] on span "Suivant" at bounding box center [847, 606] width 39 height 16
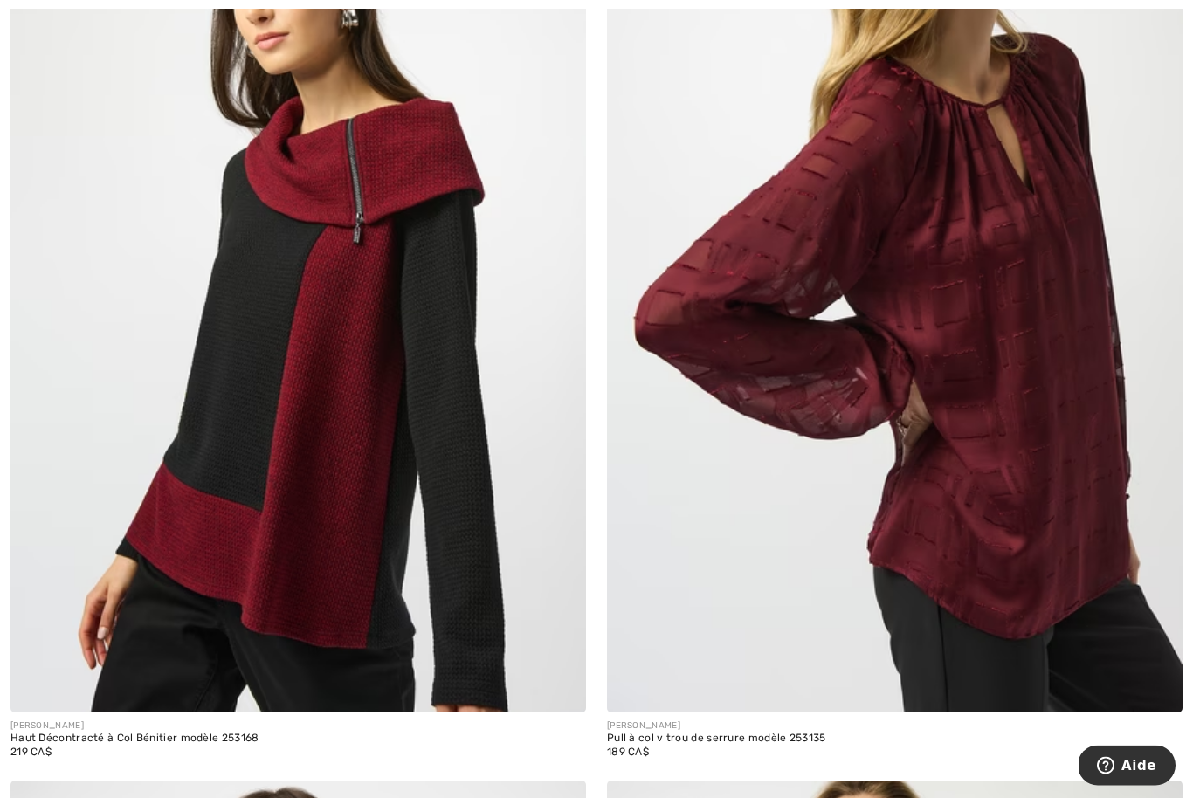
scroll to position [4096, 0]
click at [372, 512] on img at bounding box center [297, 280] width 575 height 863
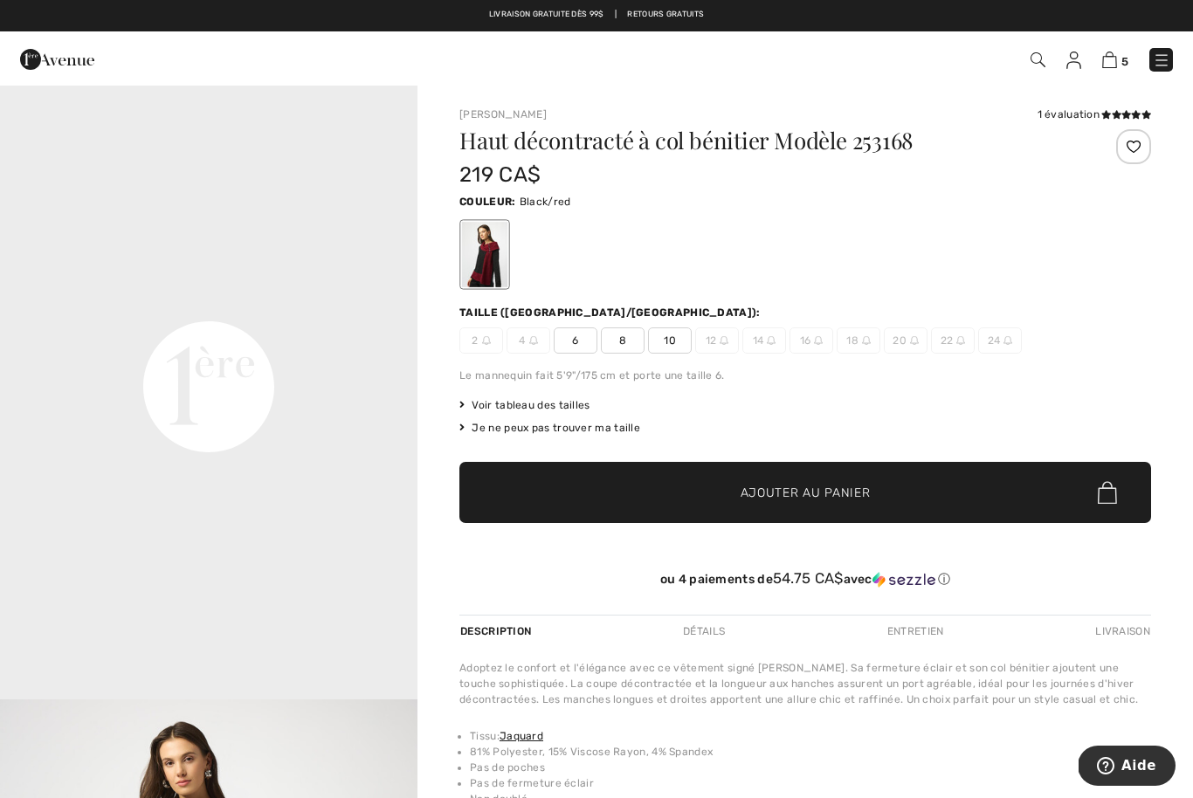
scroll to position [1272, 0]
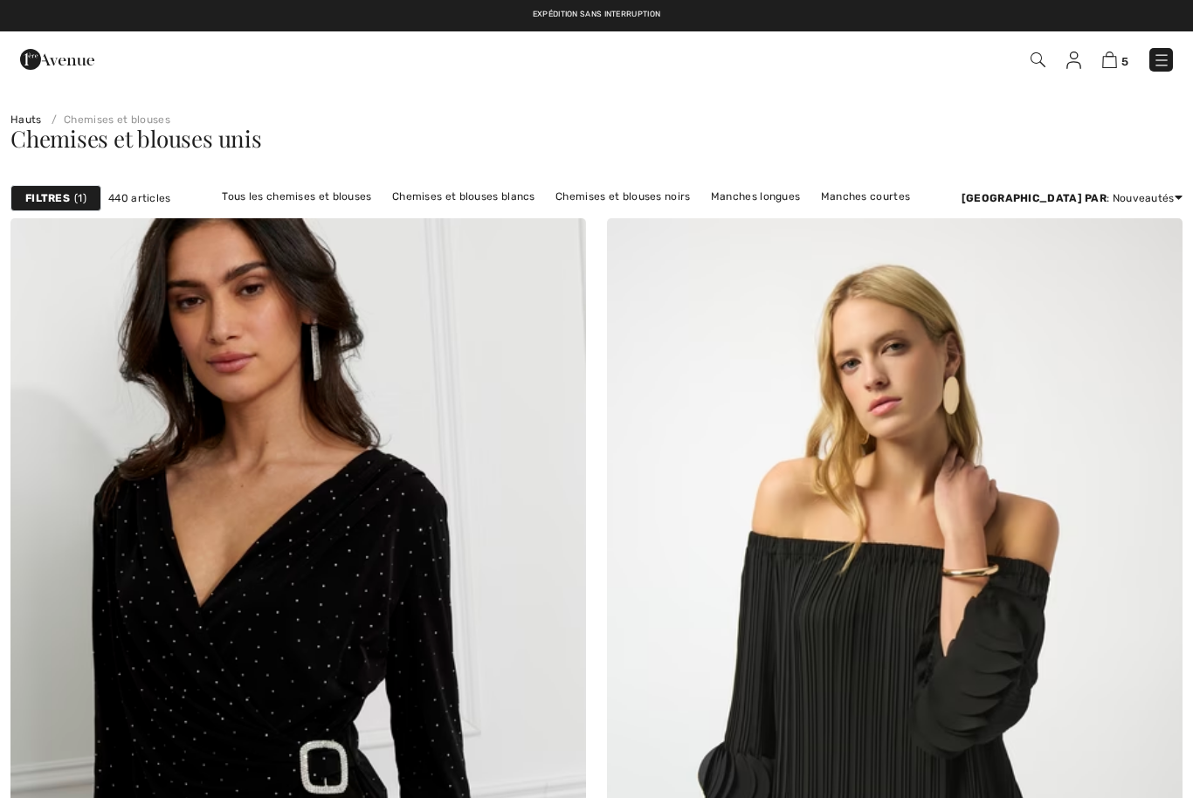
scroll to position [4154, 0]
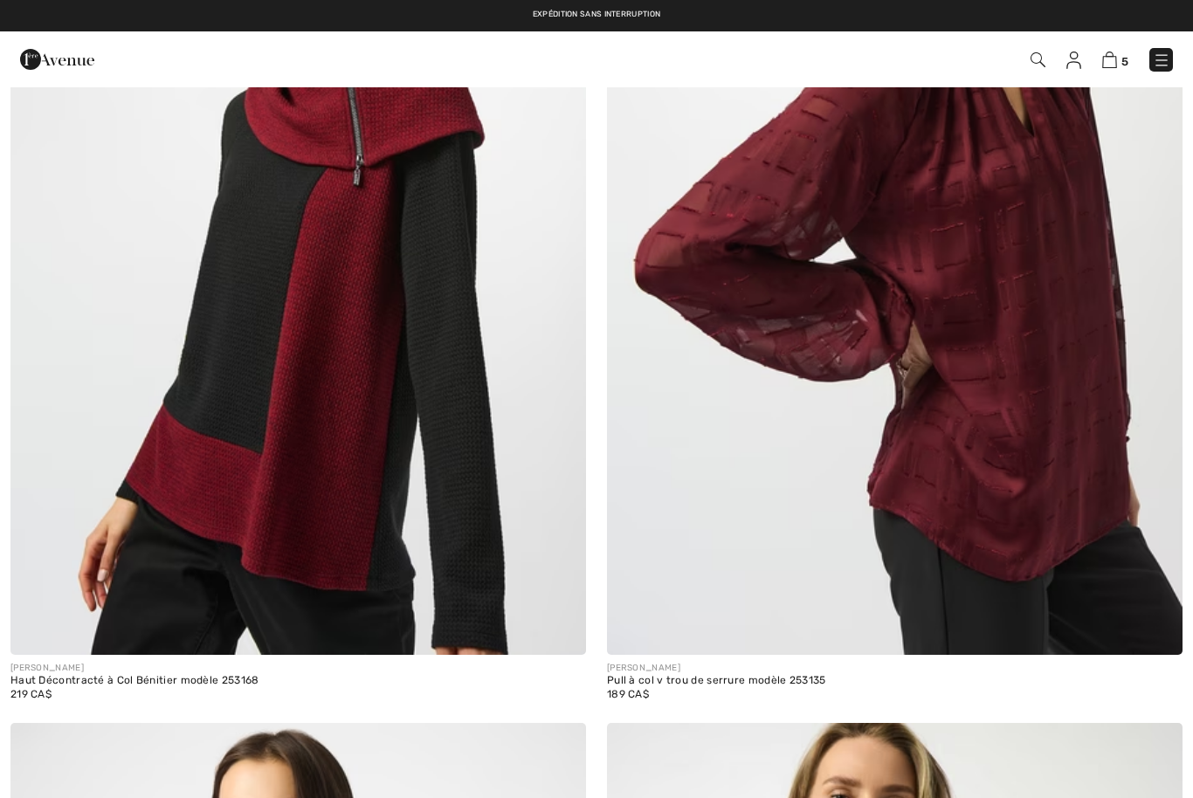
checkbox input "true"
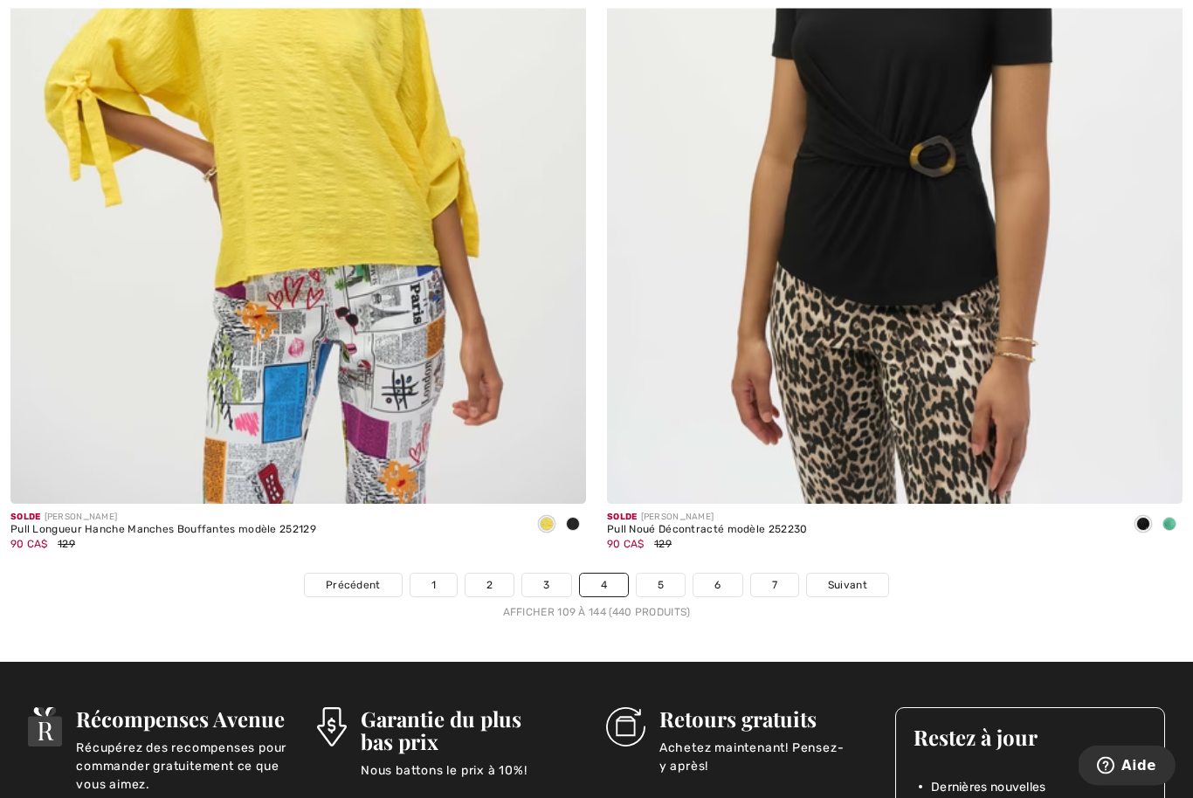
scroll to position [16827, 0]
click at [663, 578] on link "5" at bounding box center [660, 585] width 48 height 23
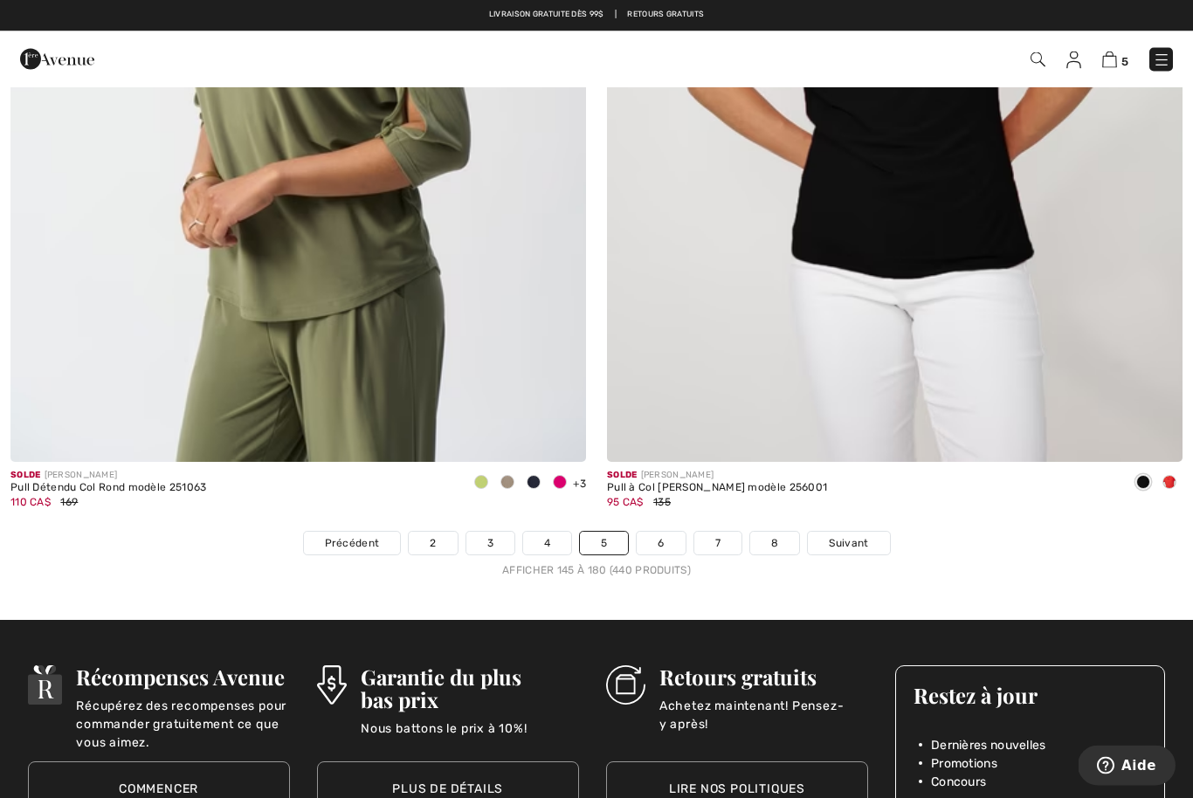
scroll to position [16869, 0]
click at [666, 537] on link "6" at bounding box center [660, 543] width 48 height 23
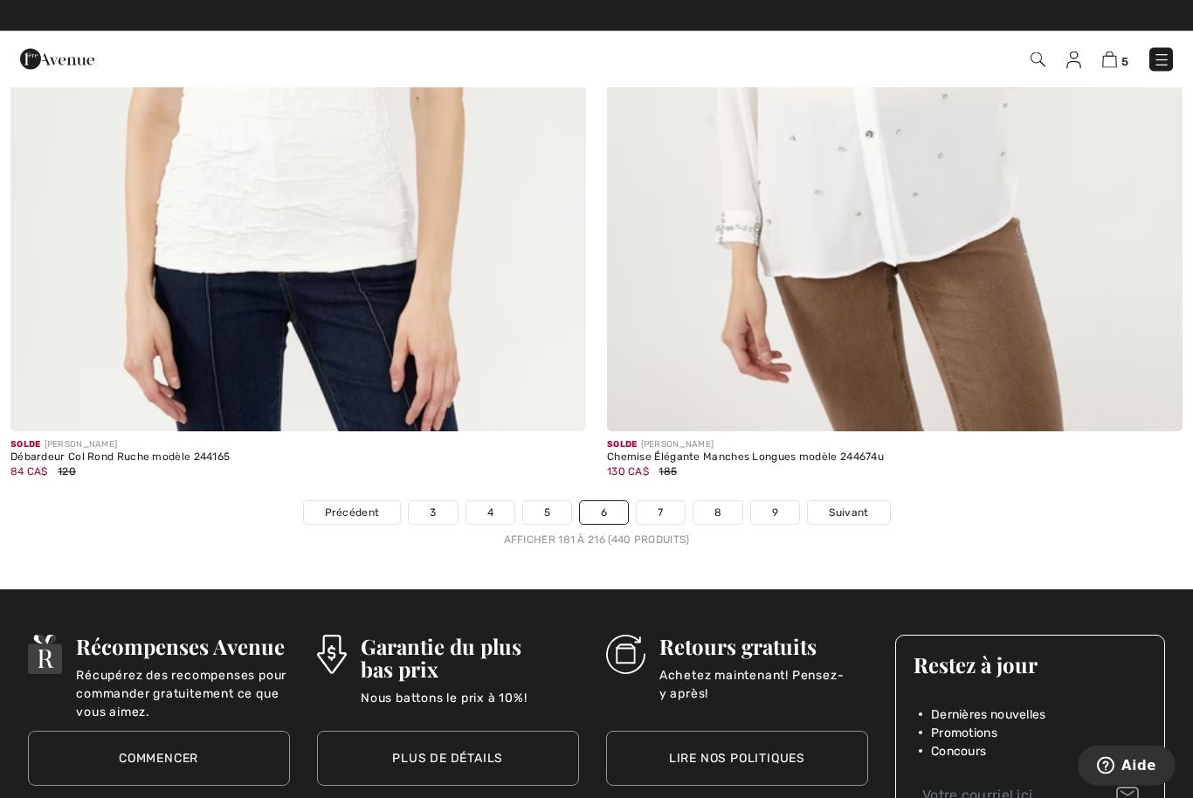
scroll to position [16899, 0]
click at [668, 505] on link "7" at bounding box center [659, 512] width 47 height 23
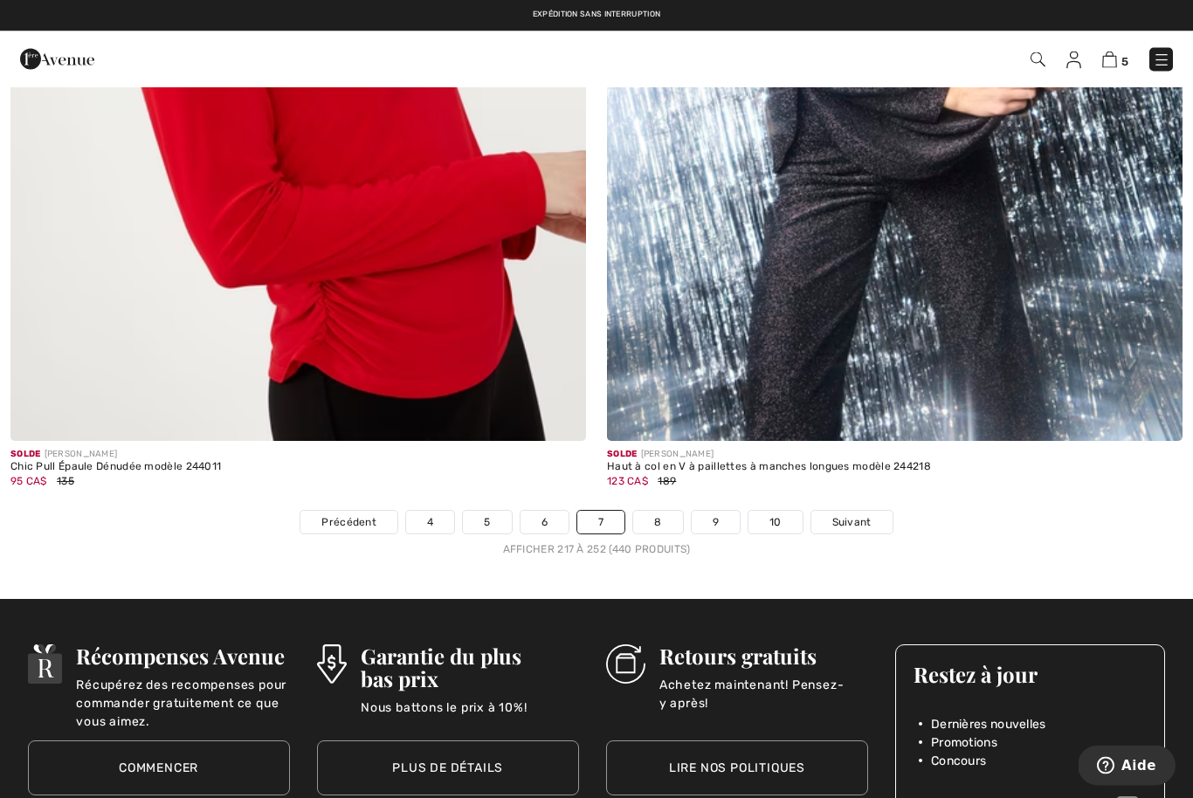
scroll to position [16886, 0]
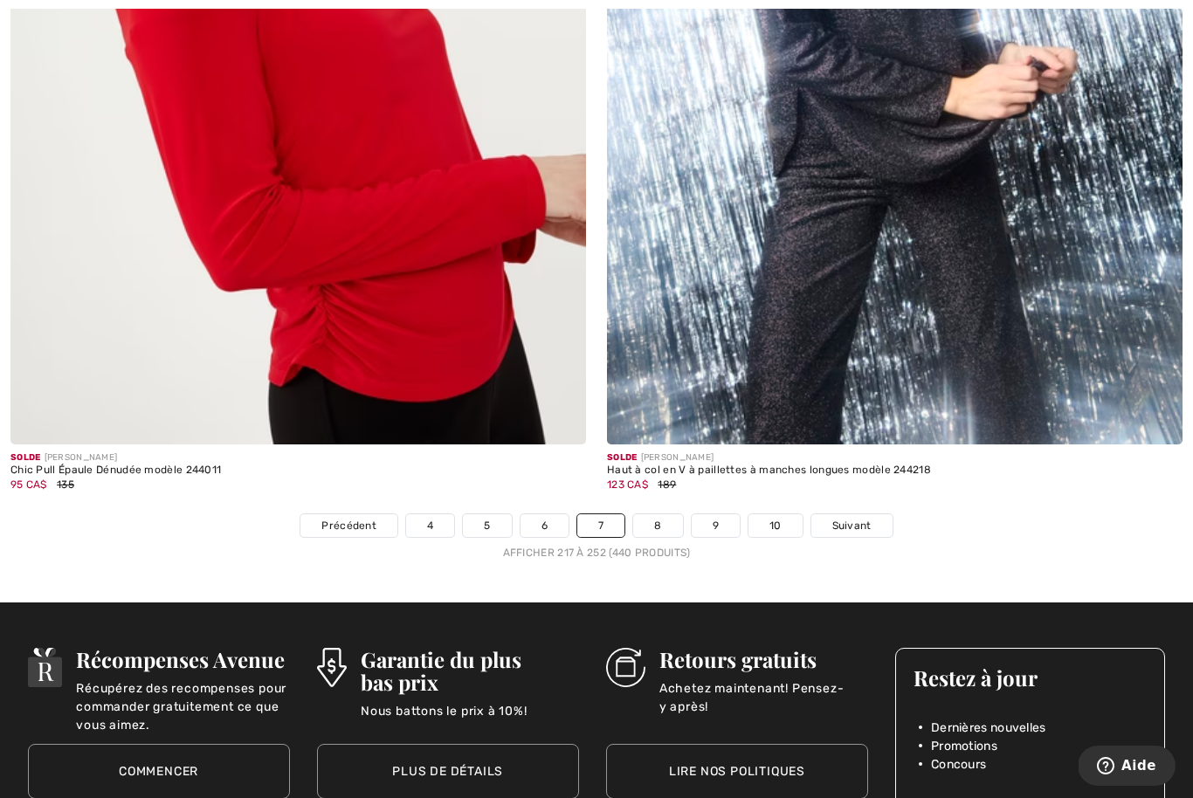
click at [667, 517] on link "8" at bounding box center [657, 525] width 49 height 23
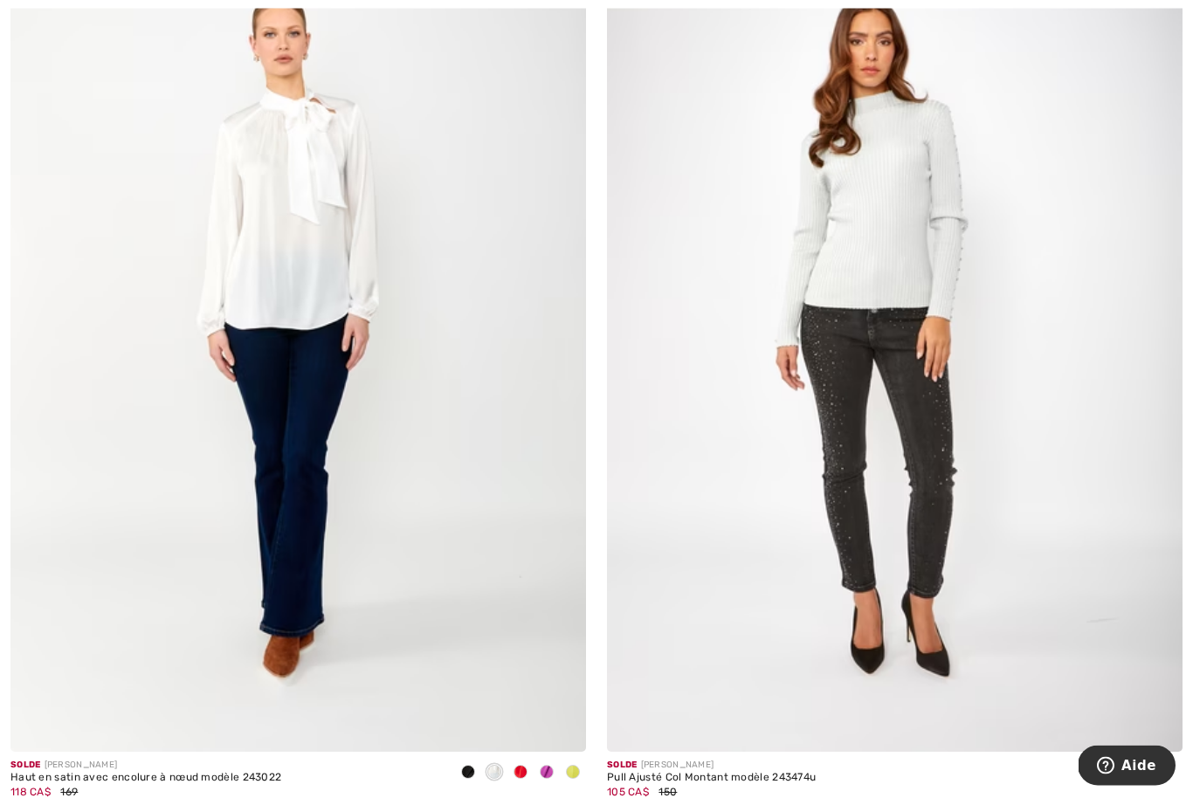
scroll to position [4989, 0]
click at [498, 627] on img at bounding box center [297, 318] width 575 height 863
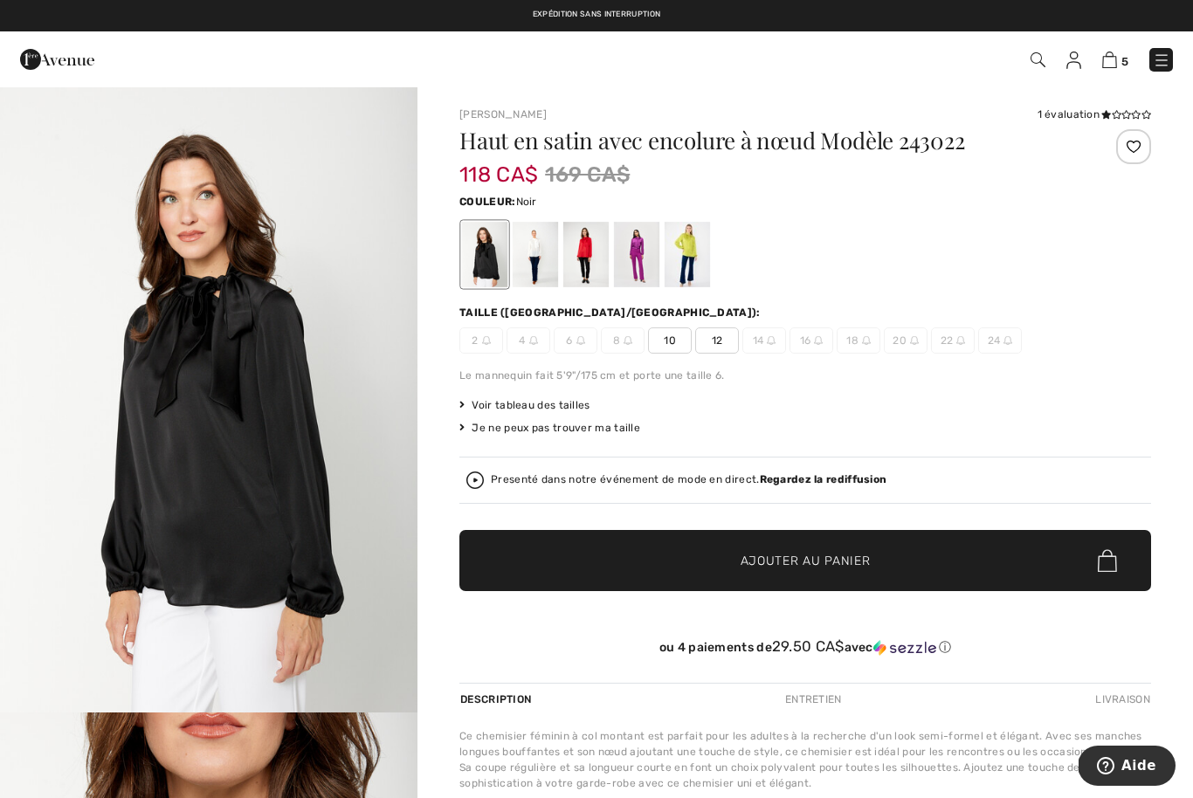
click at [687, 262] on div at bounding box center [686, 254] width 45 height 65
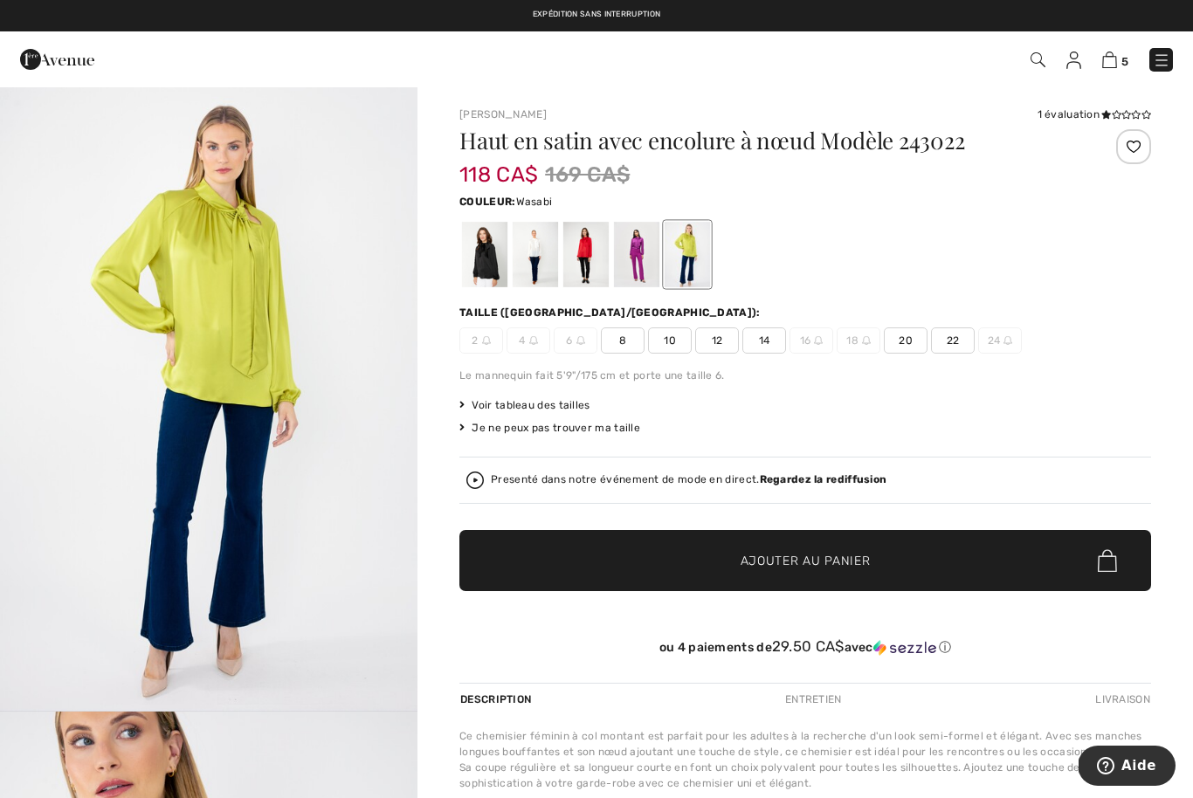
click at [617, 352] on span "8" at bounding box center [623, 340] width 44 height 26
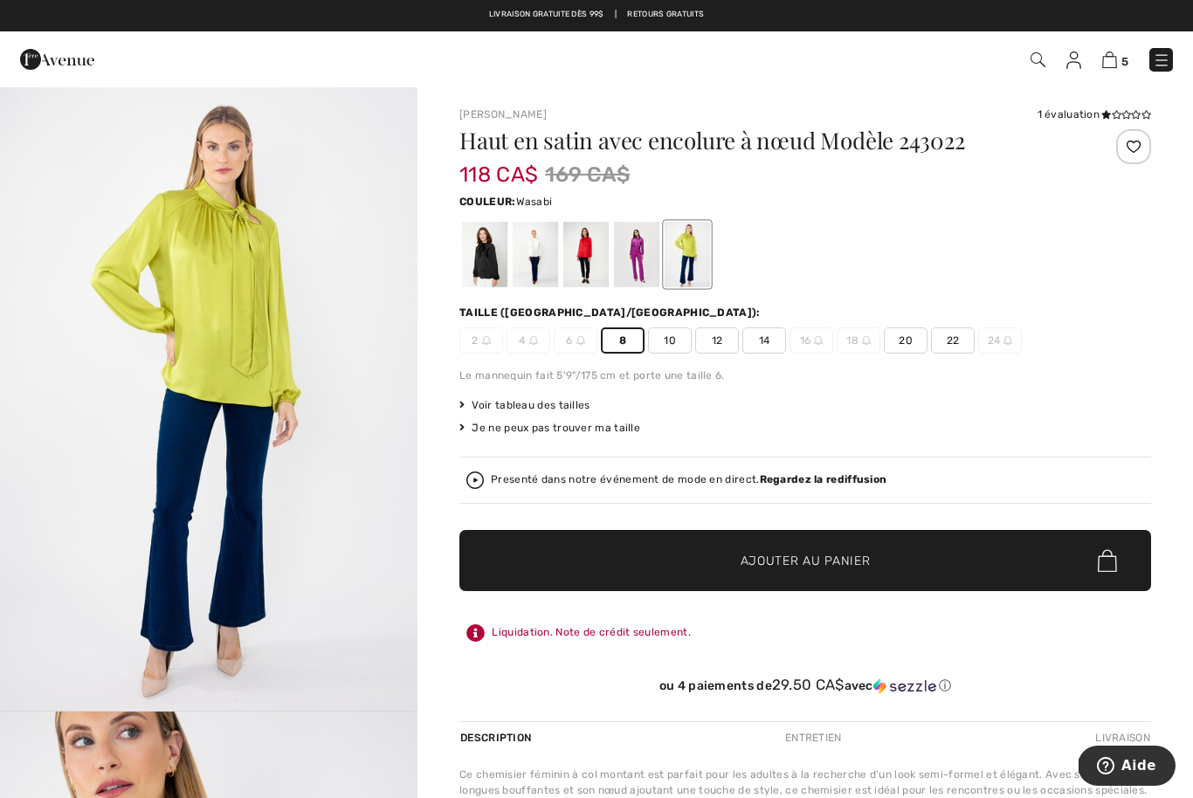
click at [618, 562] on span "✔ Ajouté au panier Ajouter au panier" at bounding box center [804, 560] width 691 height 61
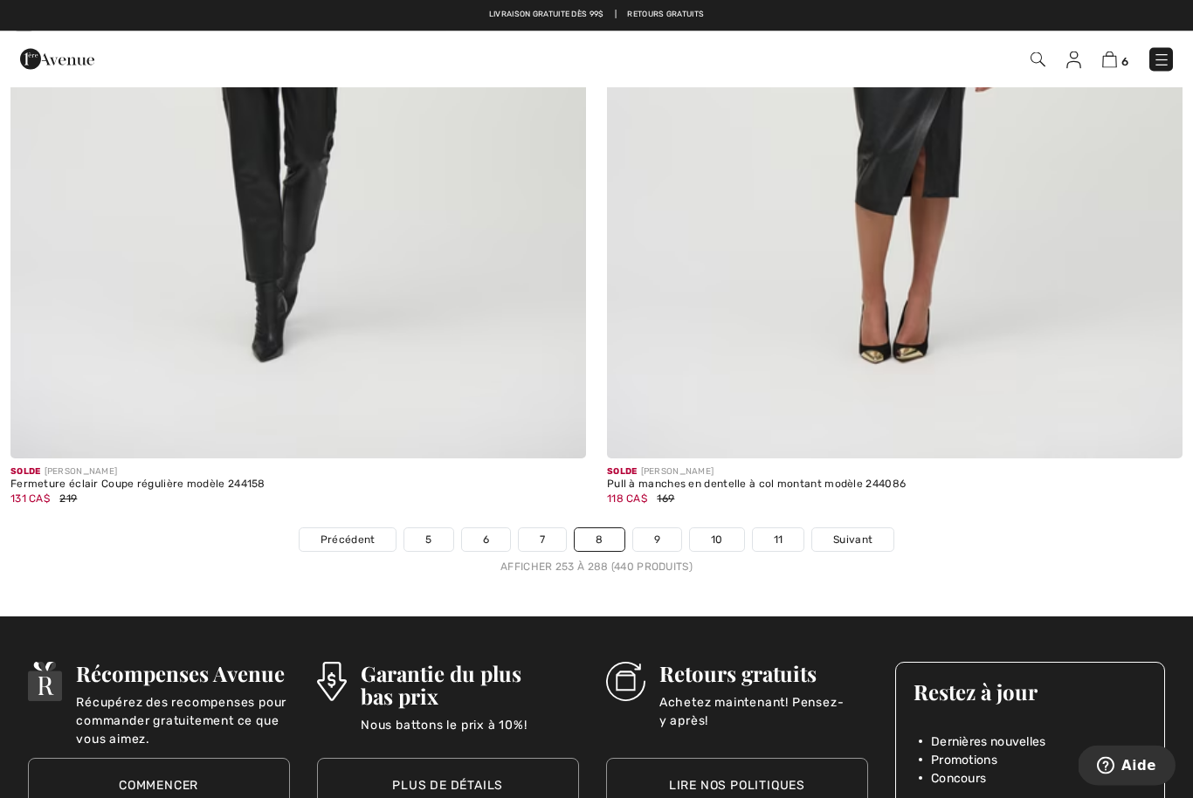
scroll to position [16866, 0]
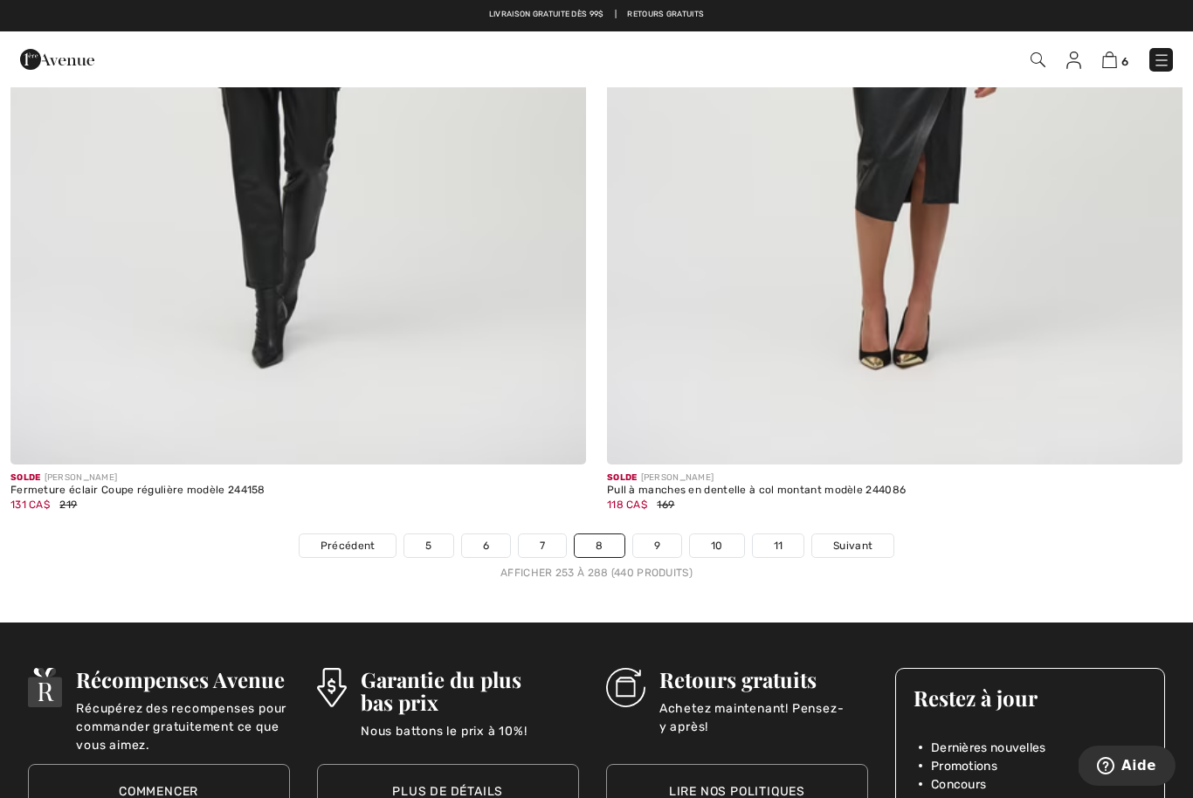
click at [659, 538] on link "9" at bounding box center [657, 545] width 48 height 23
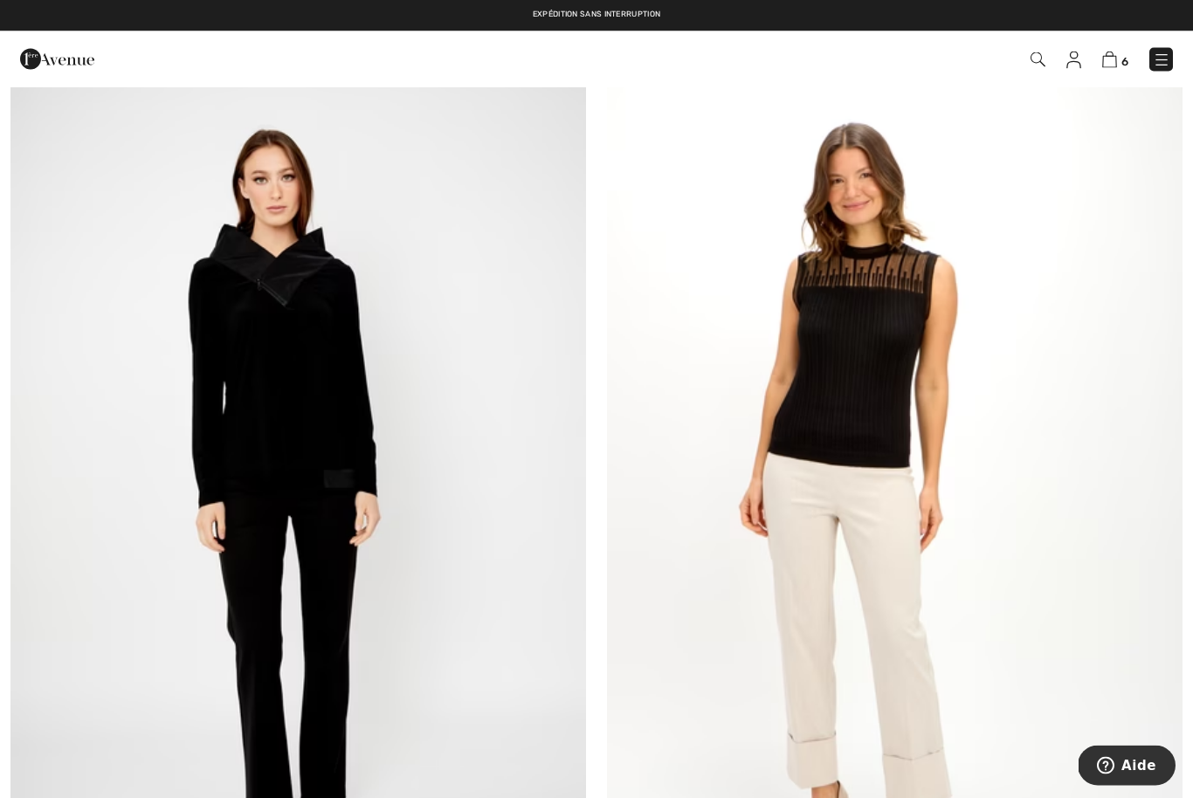
scroll to position [13605, 0]
click at [345, 426] on img at bounding box center [297, 499] width 575 height 863
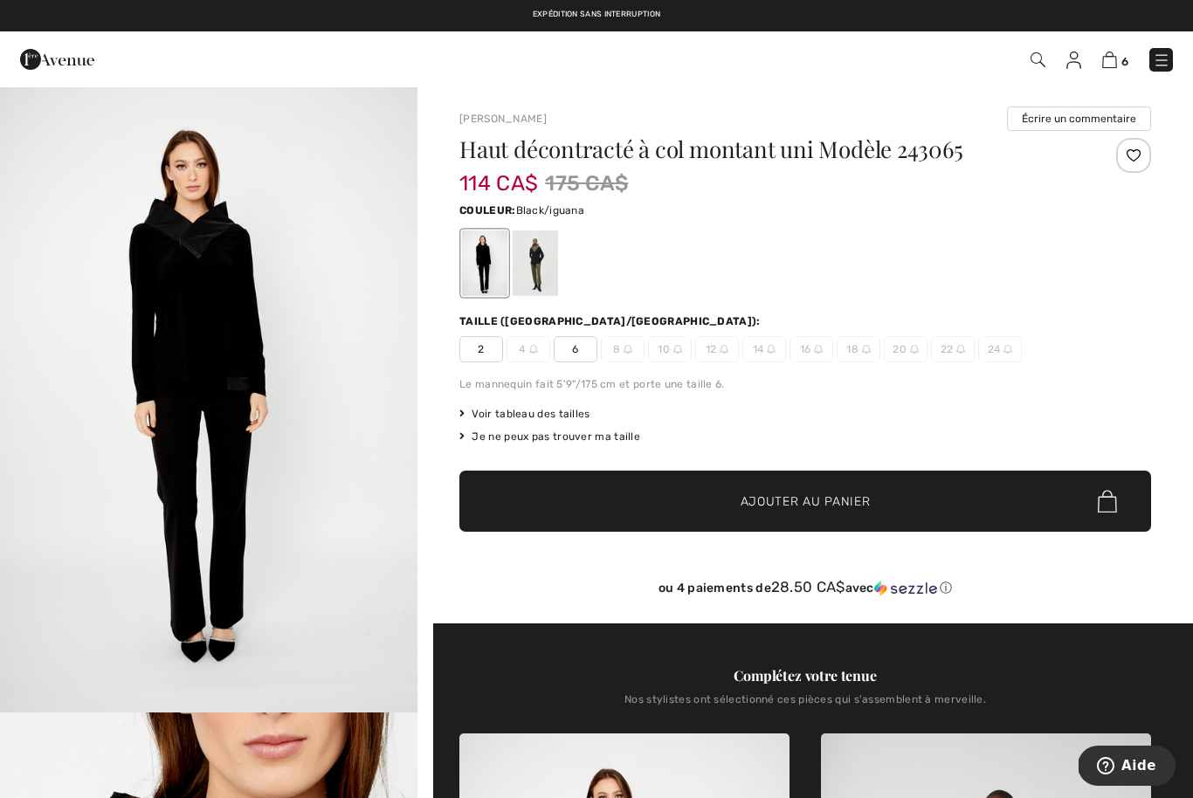
click at [549, 283] on div at bounding box center [534, 262] width 45 height 65
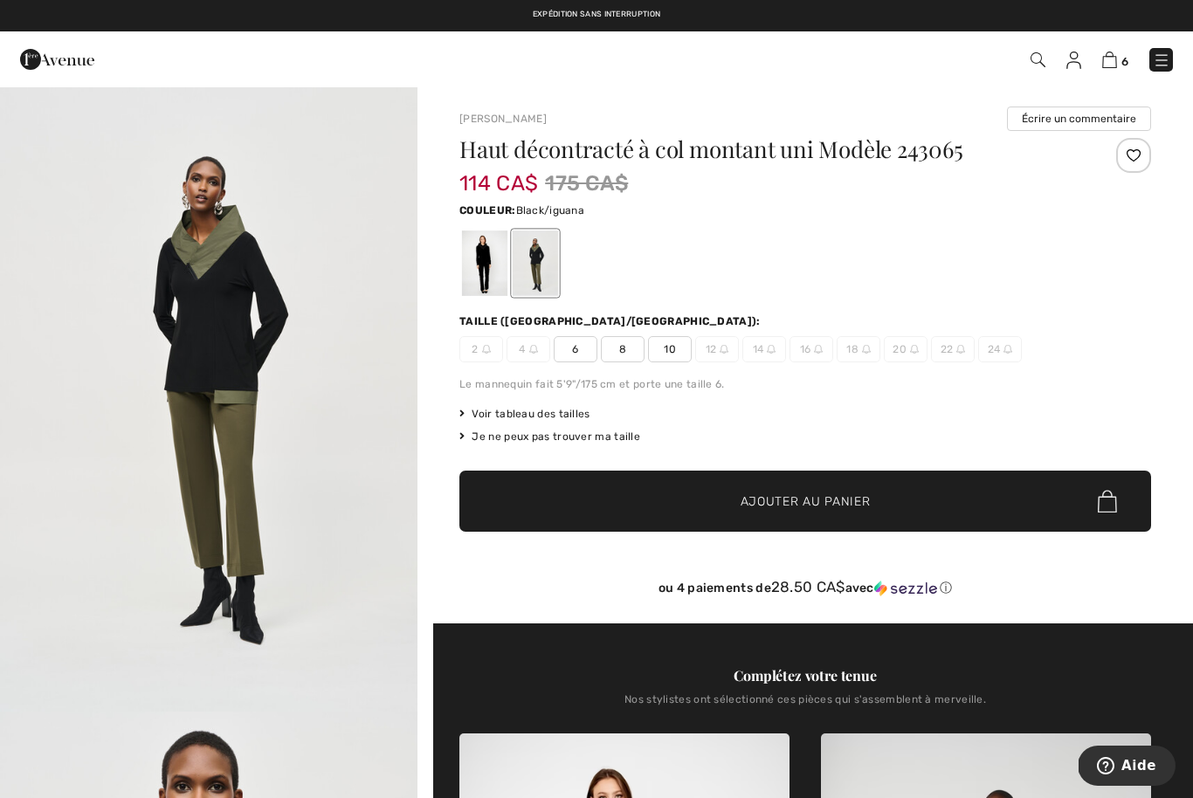
click at [580, 361] on span "6" at bounding box center [575, 349] width 44 height 26
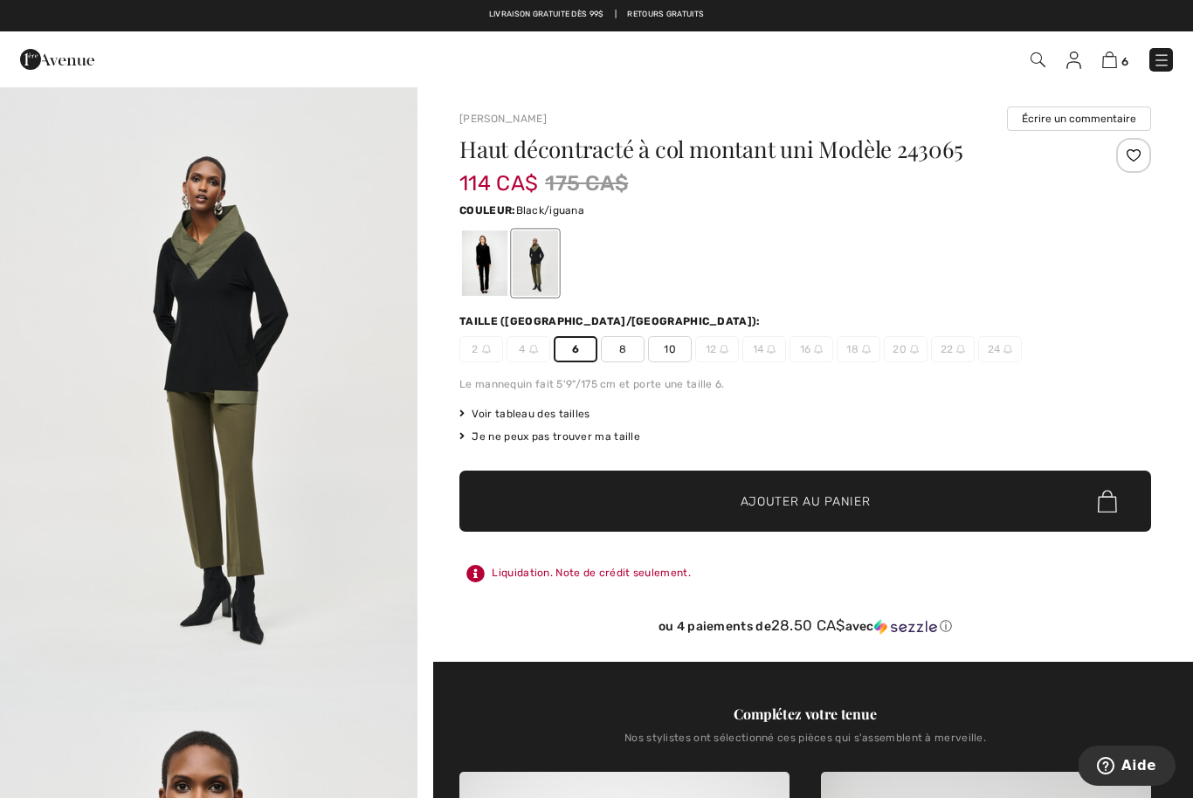
click at [655, 503] on span "✔ Ajouté au panier Ajouter au panier" at bounding box center [804, 501] width 691 height 61
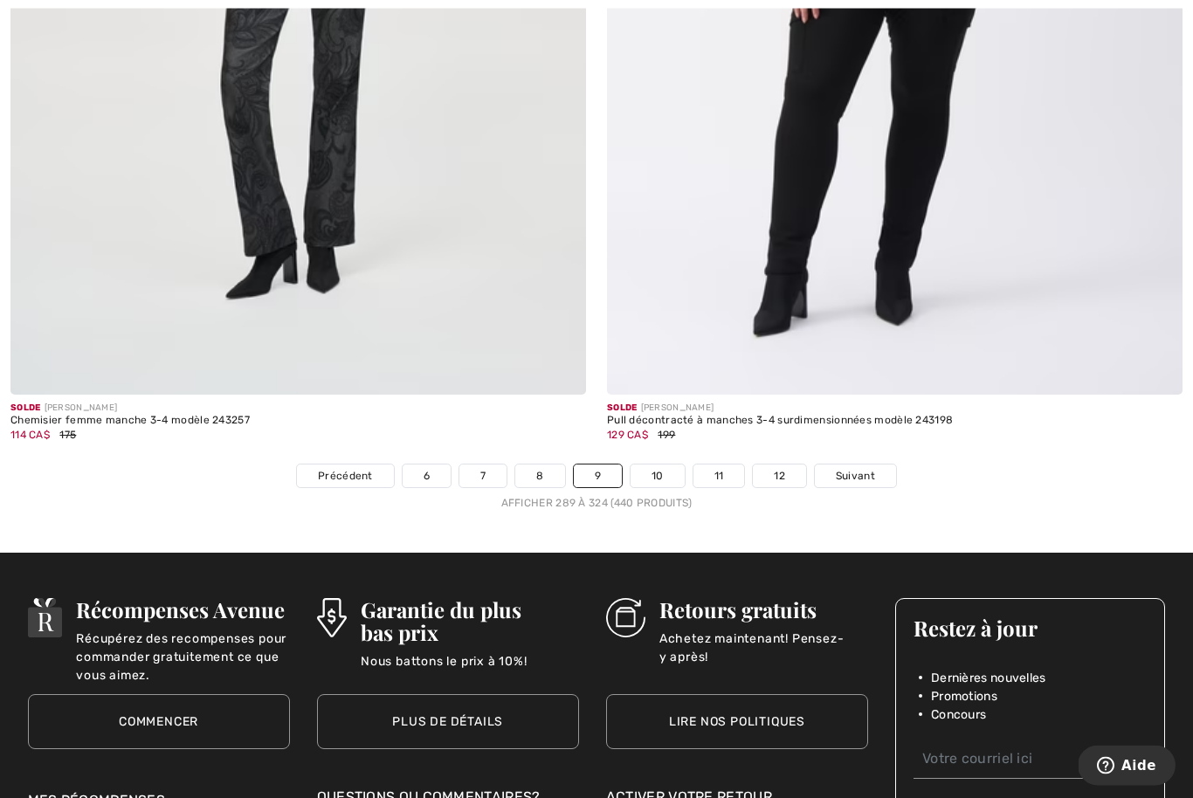
scroll to position [16928, 0]
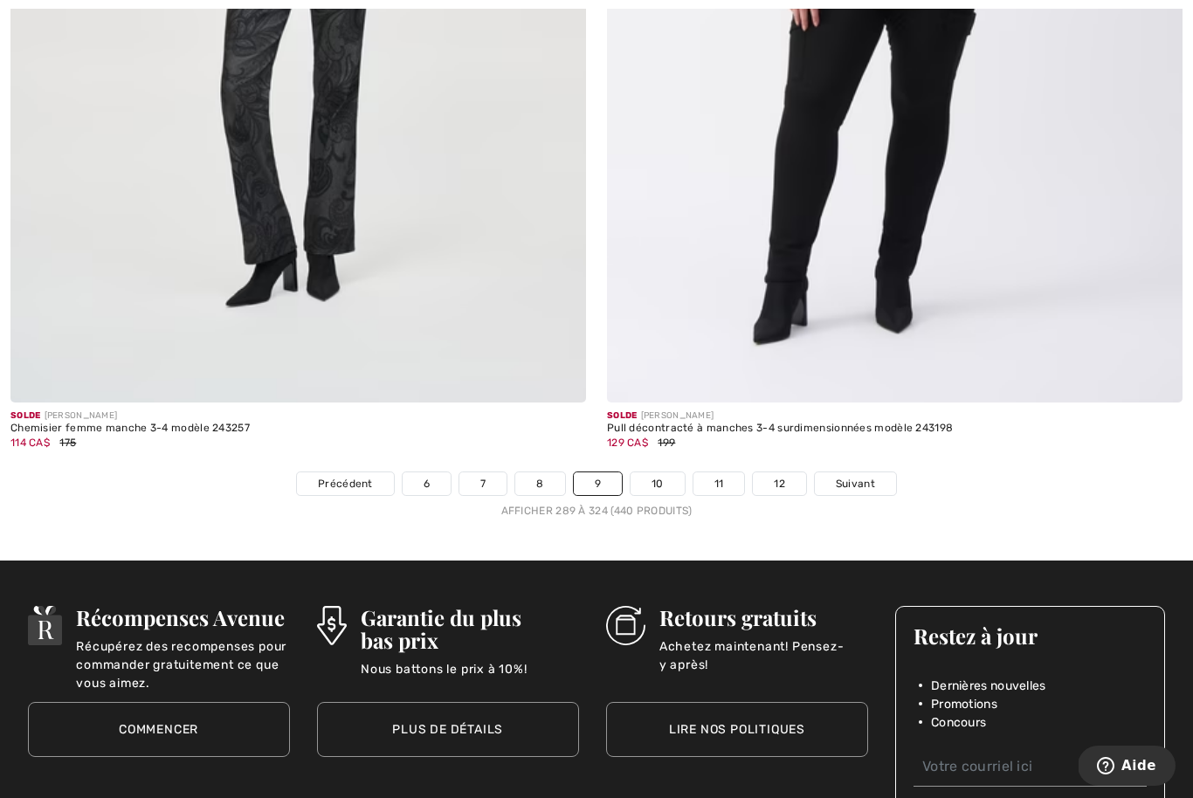
click at [666, 472] on link "10" at bounding box center [657, 483] width 54 height 23
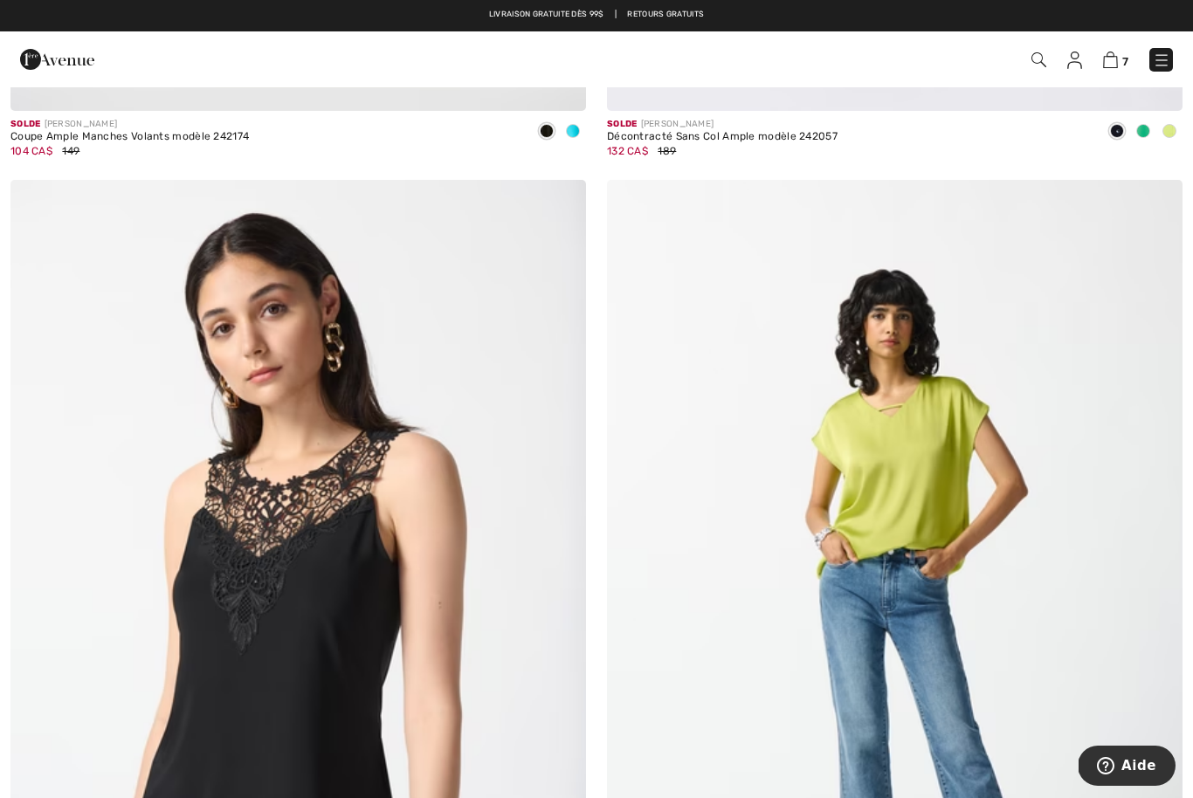
scroll to position [7514, 0]
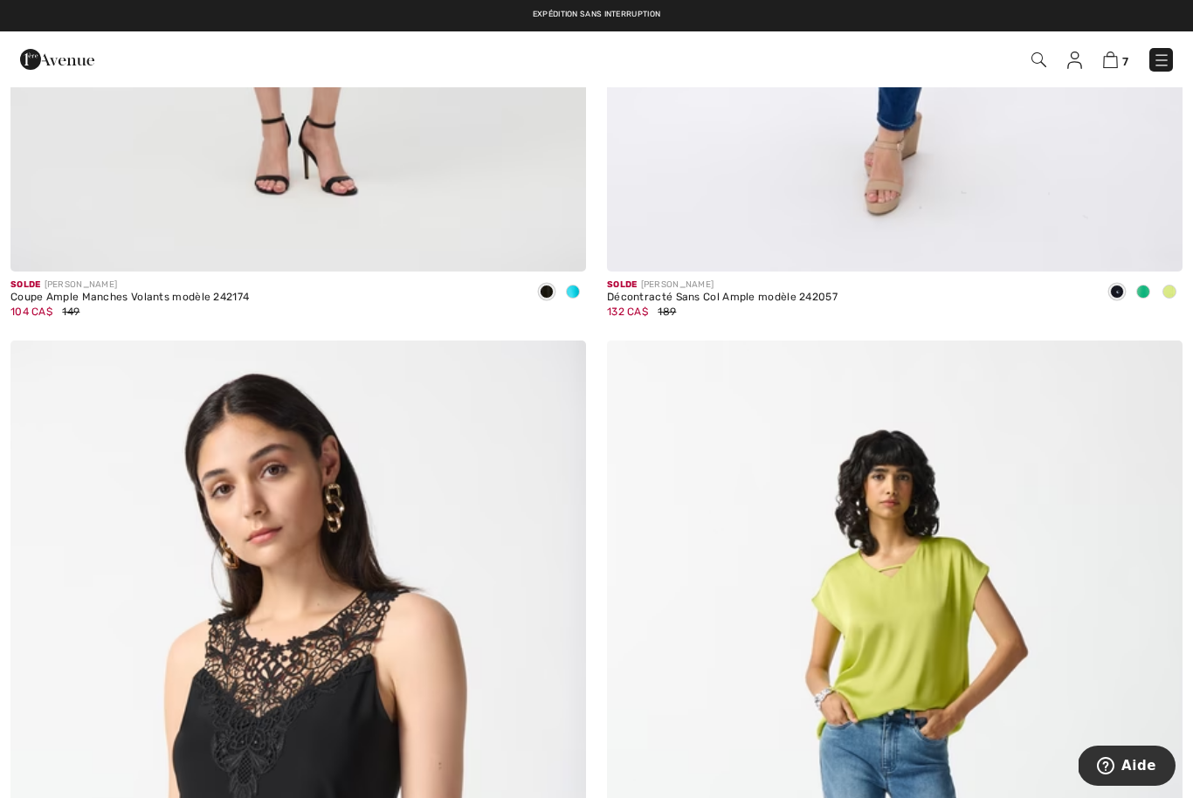
click at [1105, 68] on img at bounding box center [1110, 60] width 15 height 17
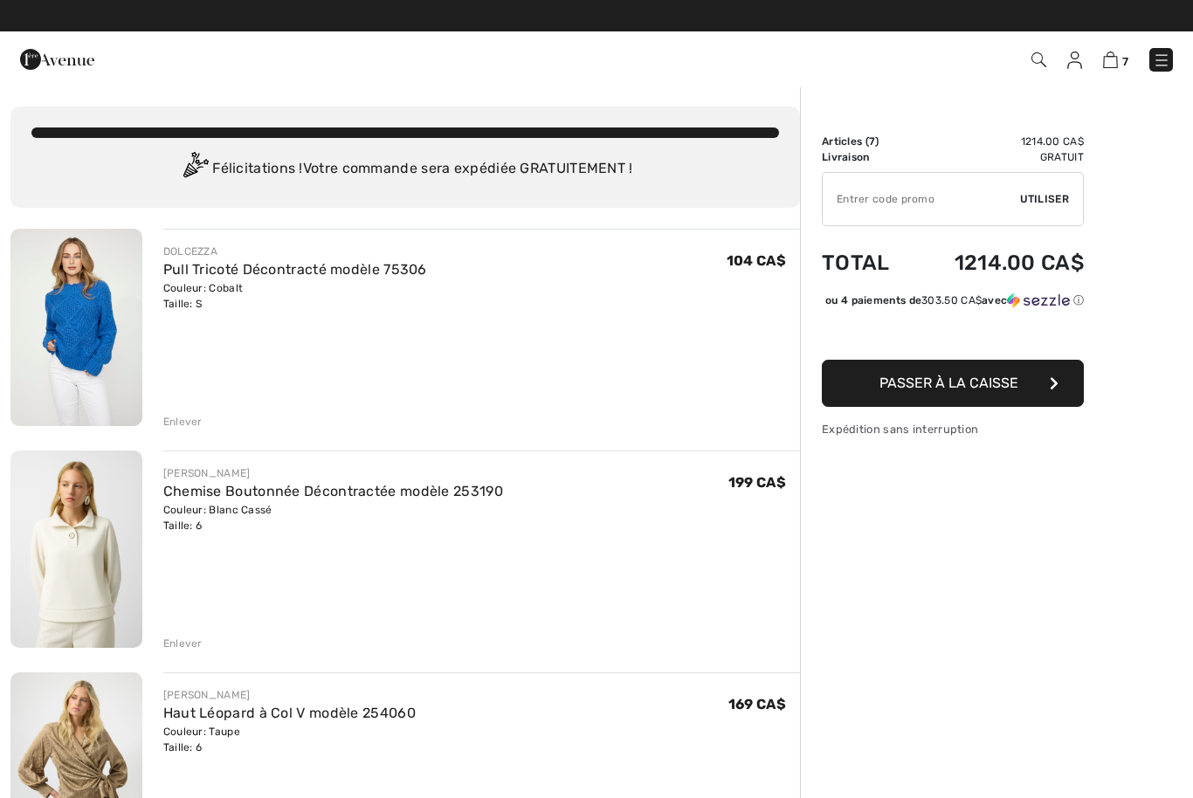
click at [349, 273] on link "Pull Tricoté Décontracté modèle 75306" at bounding box center [295, 269] width 264 height 17
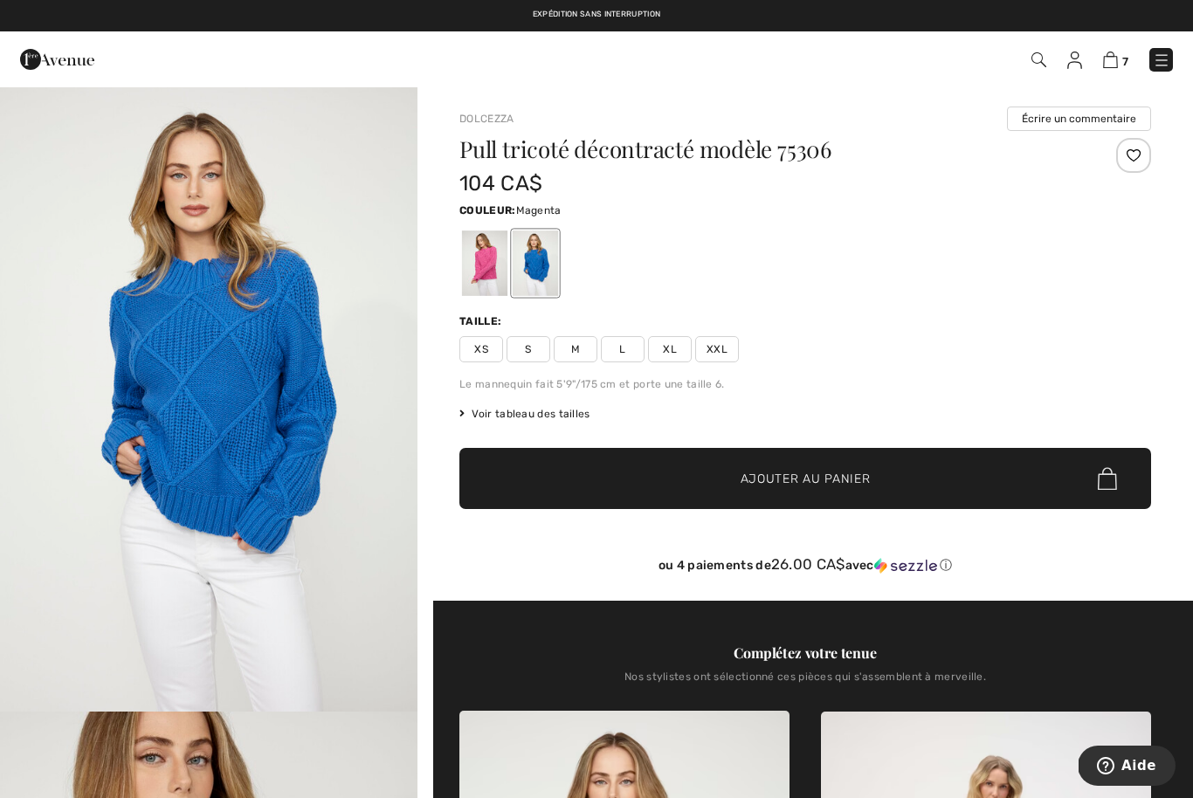
click at [493, 280] on div at bounding box center [484, 262] width 45 height 65
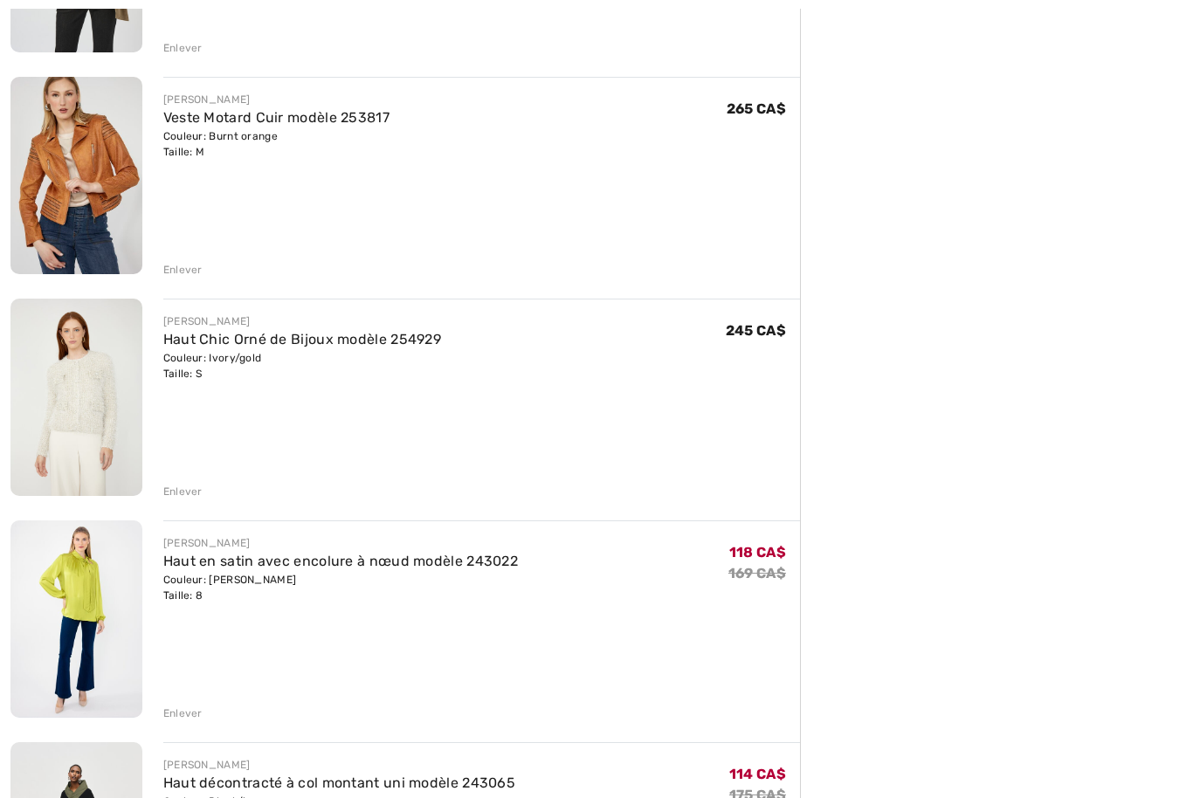
scroll to position [821, 0]
